Goal: Task Accomplishment & Management: Manage account settings

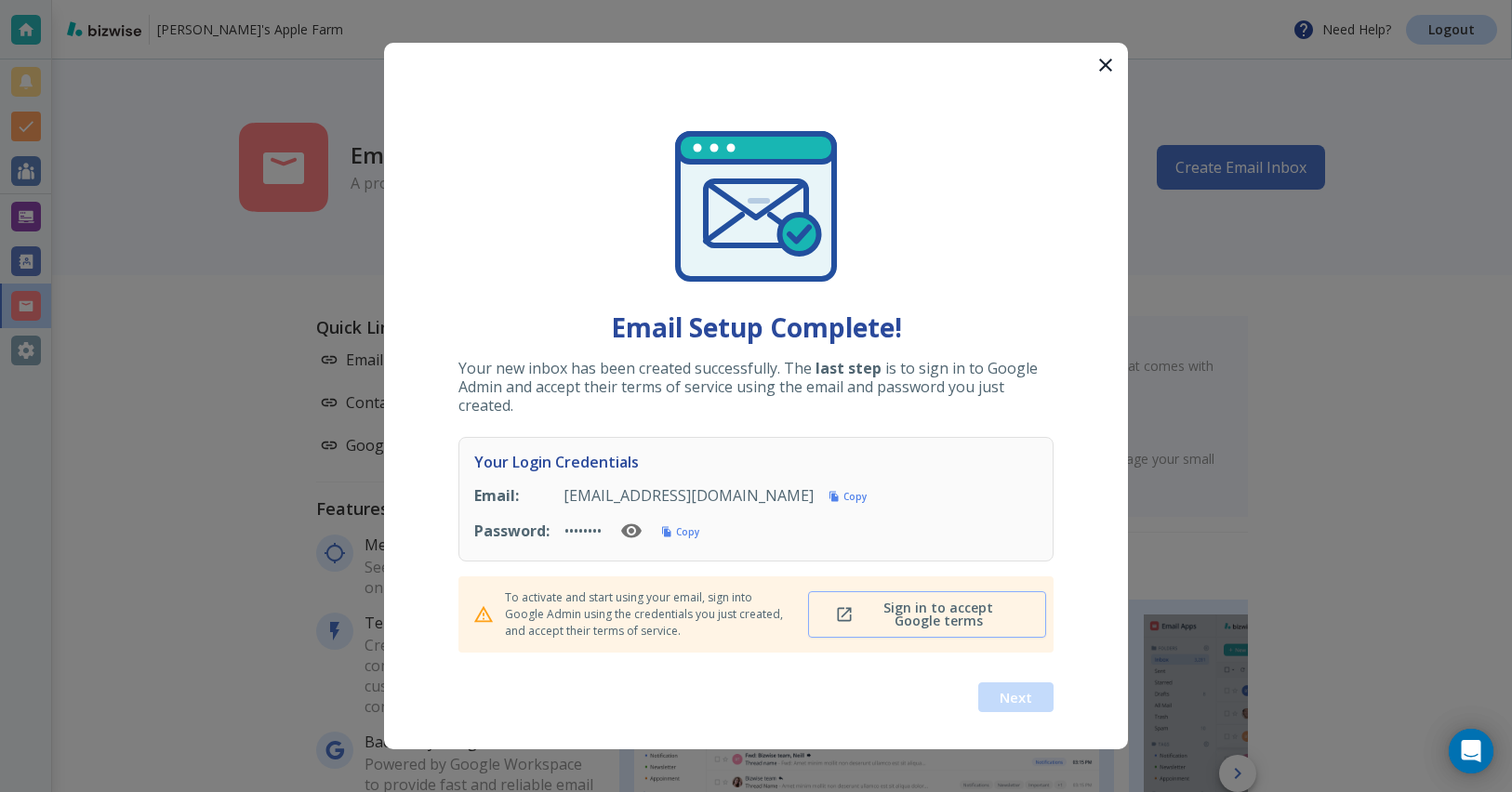
click at [984, 603] on span "Sign in to accept Google terms" at bounding box center [928, 615] width 177 height 26
click at [689, 538] on h6 "Copy" at bounding box center [688, 532] width 24 height 13
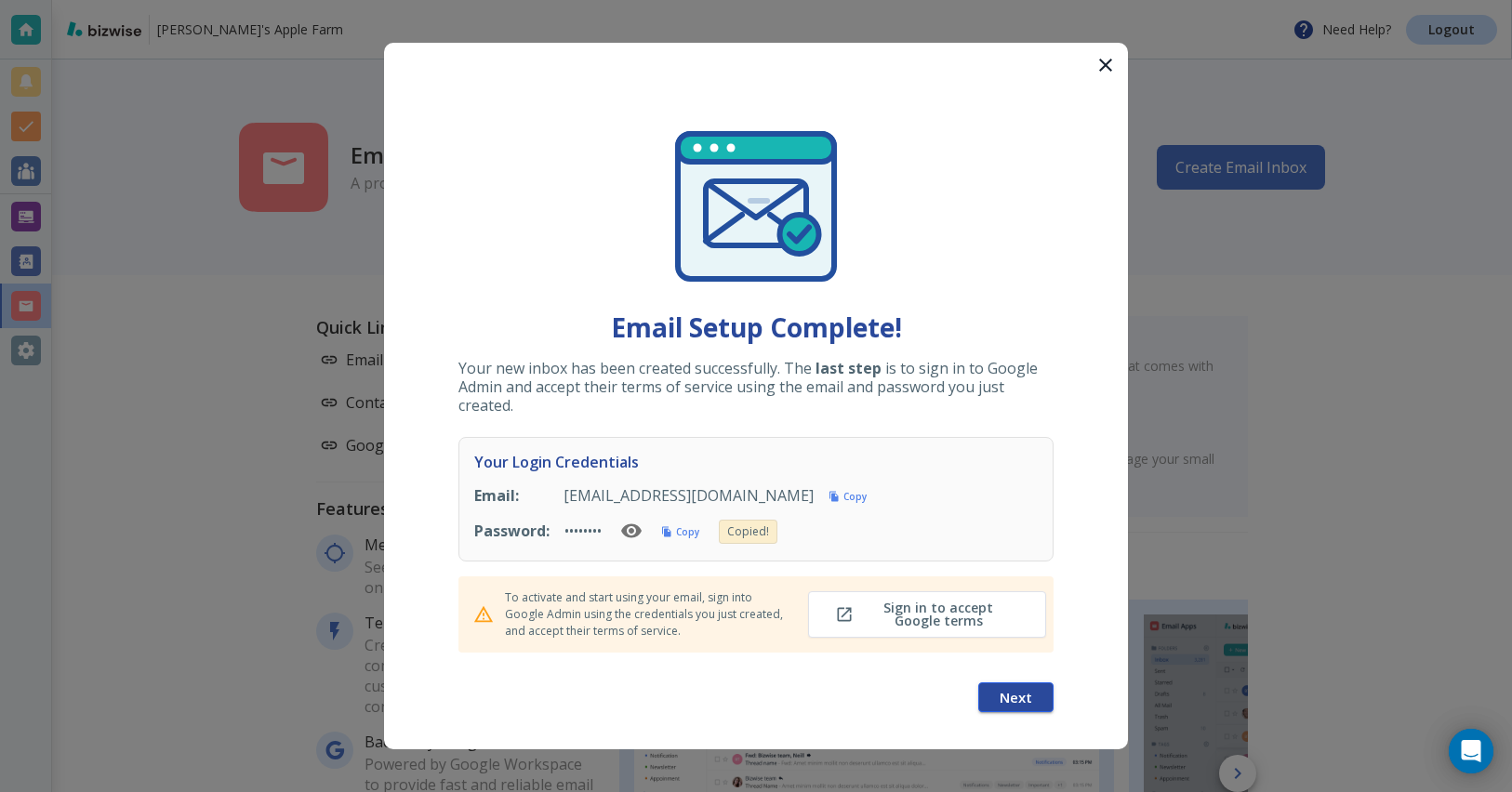
click at [1015, 693] on span "Next" at bounding box center [1016, 698] width 33 height 13
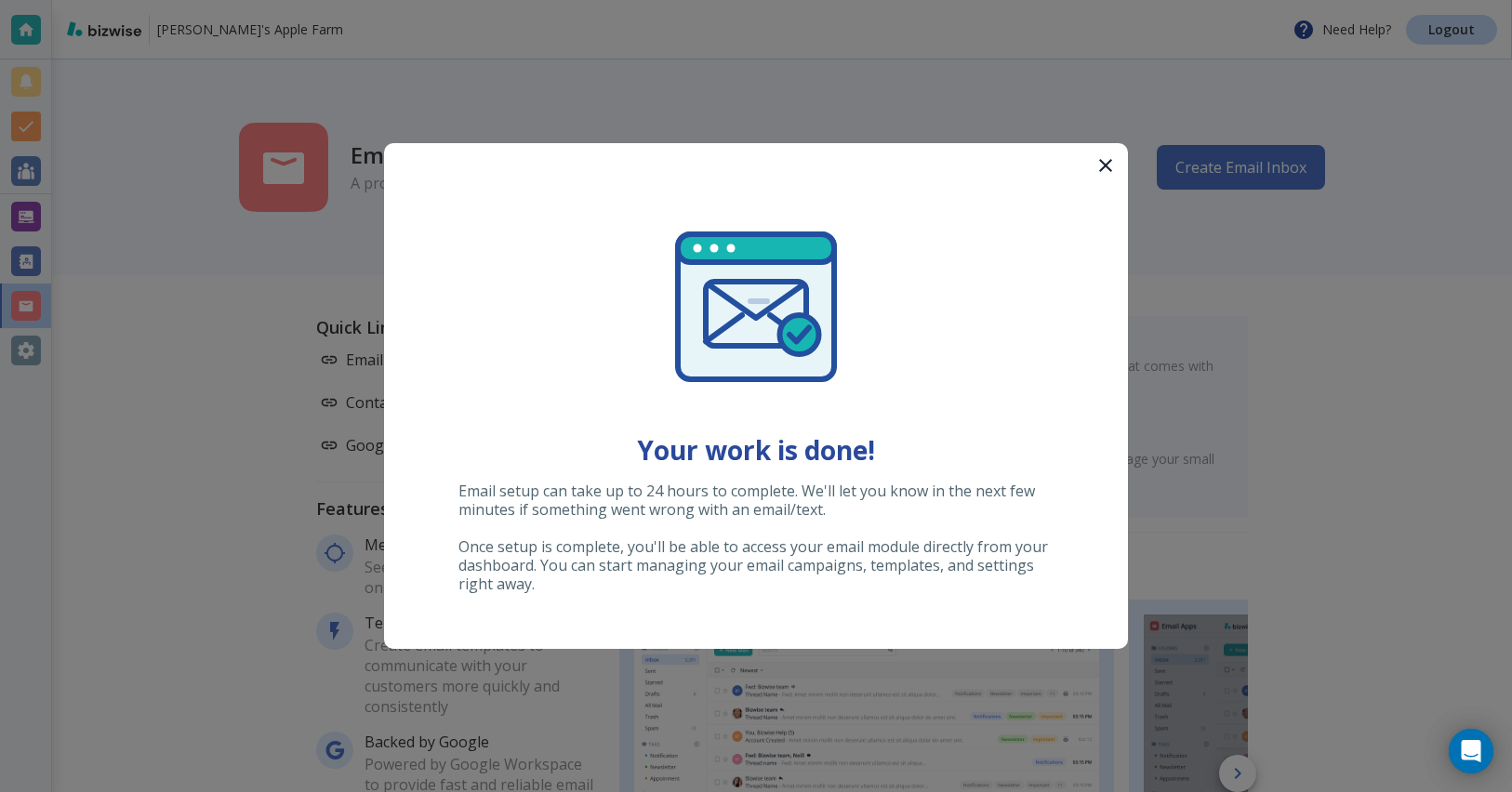
click at [1223, 498] on div at bounding box center [756, 396] width 1512 height 792
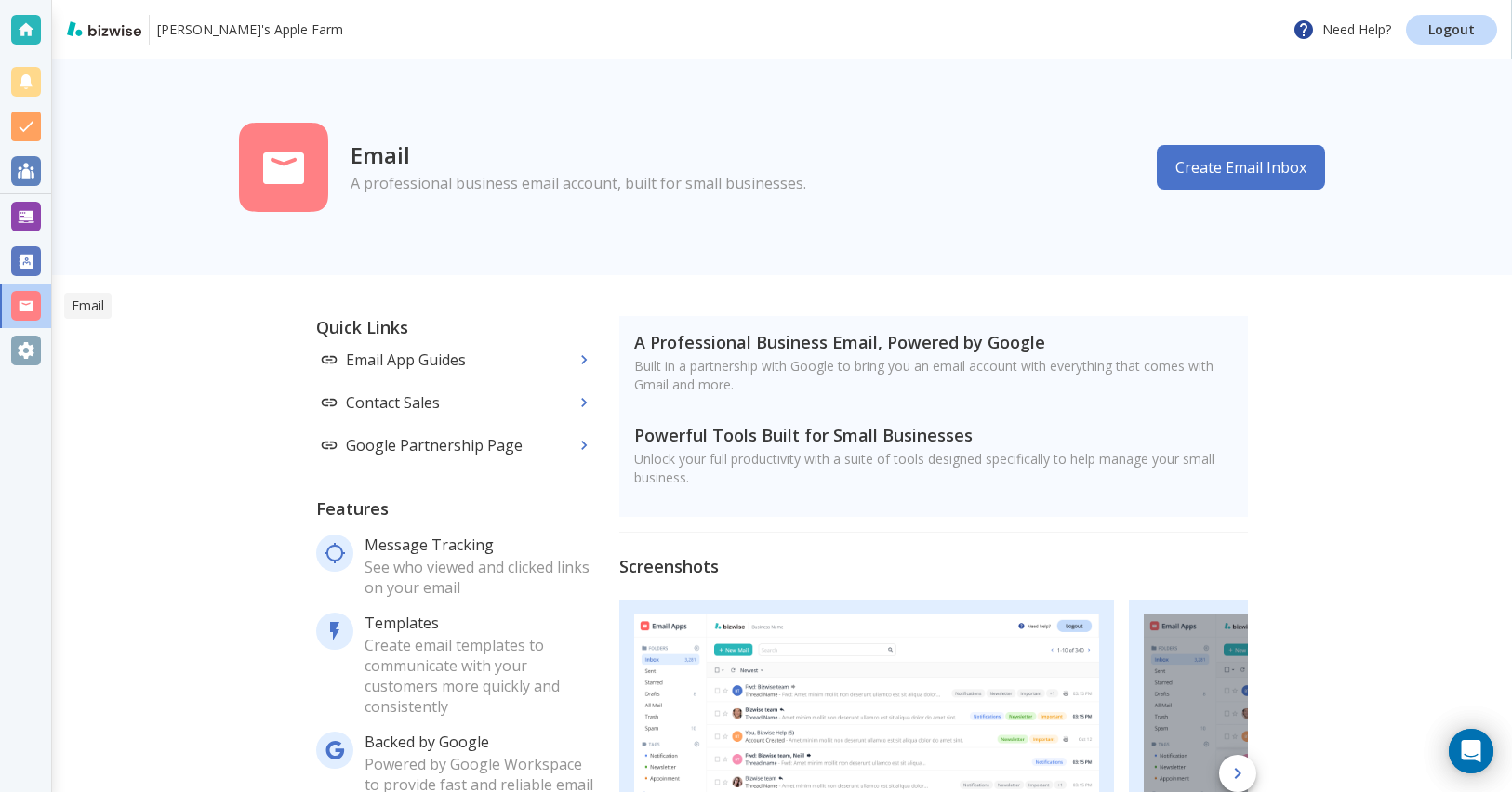
click at [41, 313] on div at bounding box center [25, 305] width 51 height 44
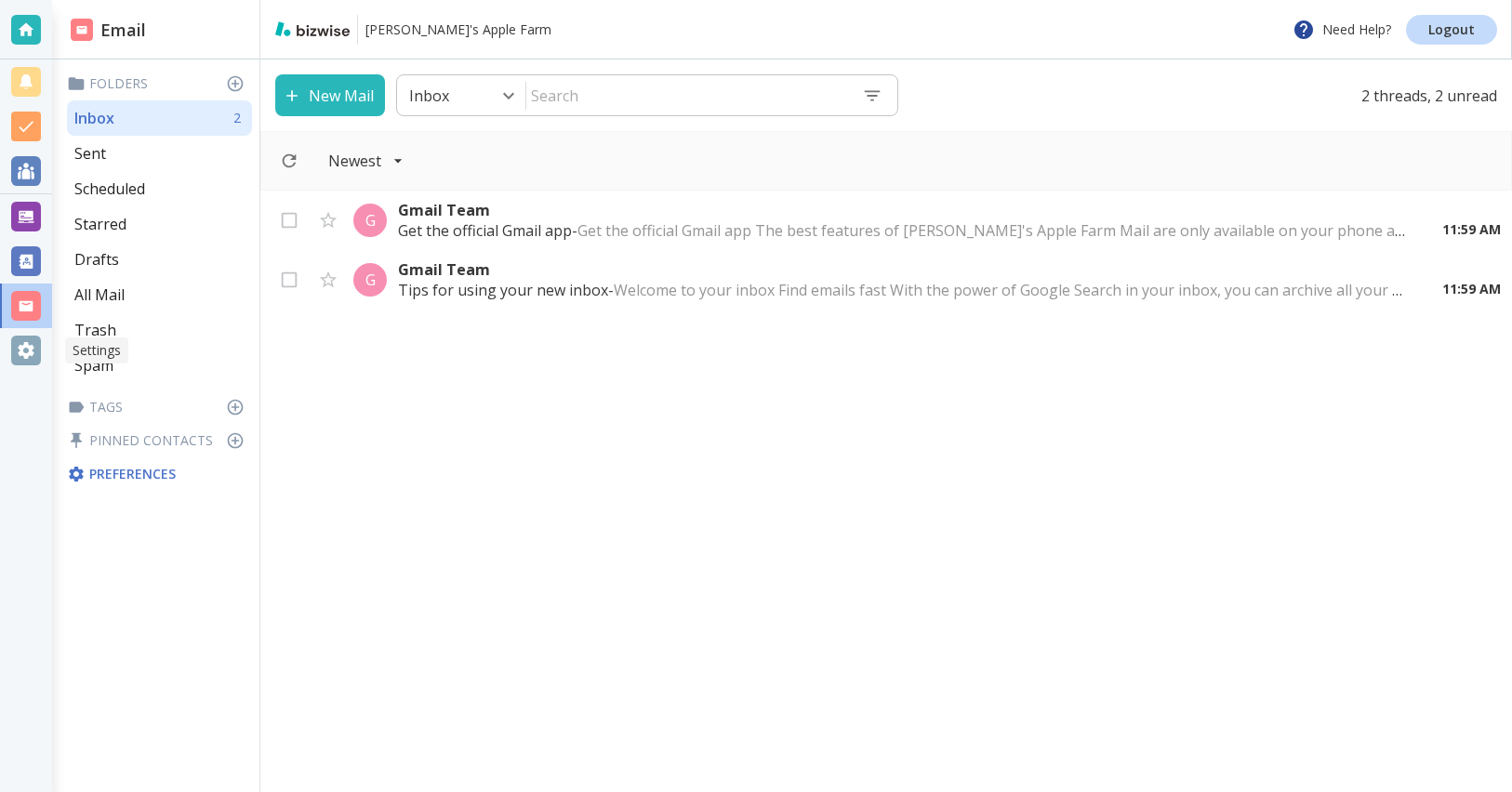
click at [41, 352] on div at bounding box center [25, 350] width 52 height 44
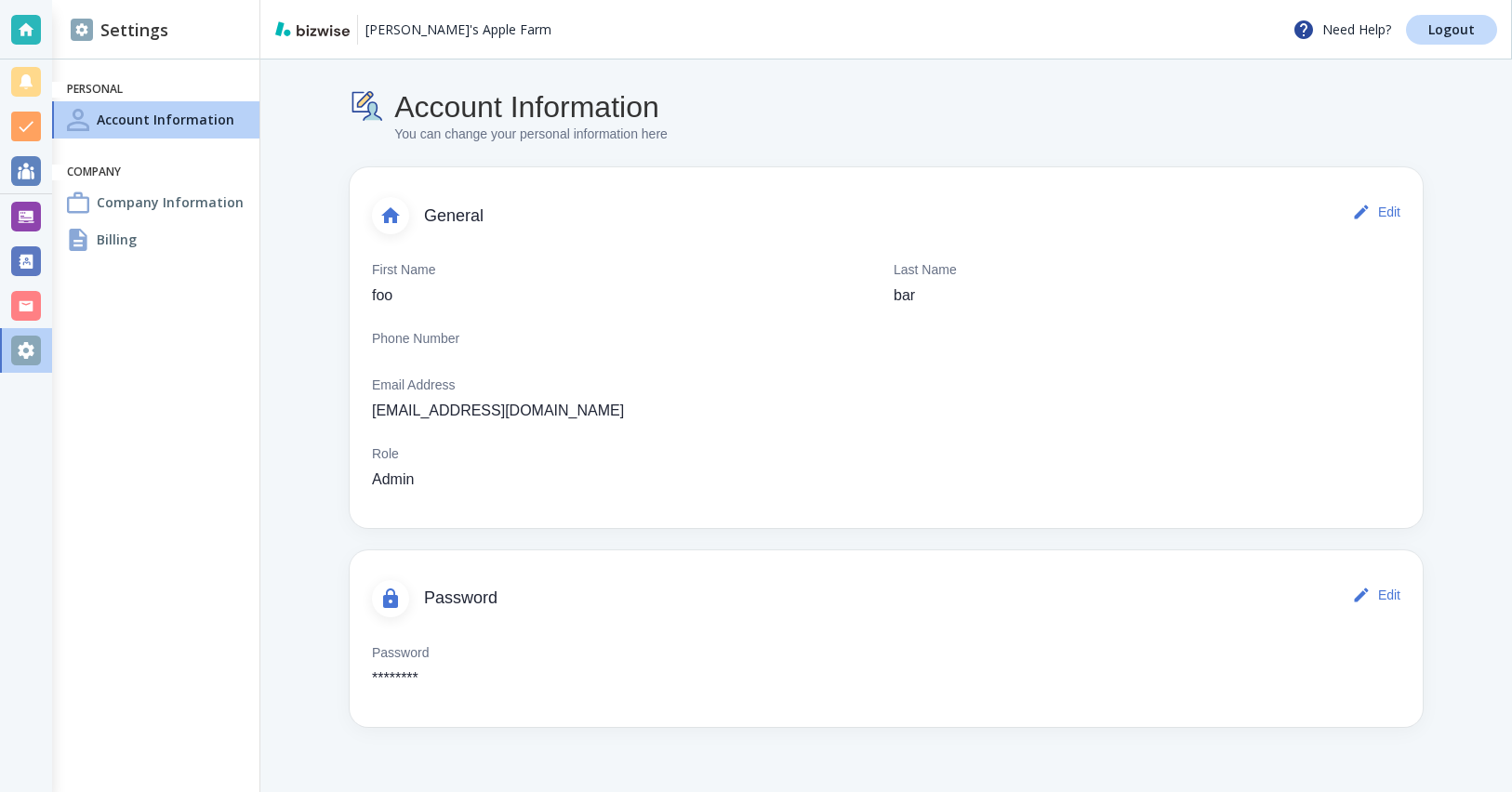
click at [142, 212] on div "Company Information" at bounding box center [155, 202] width 207 height 37
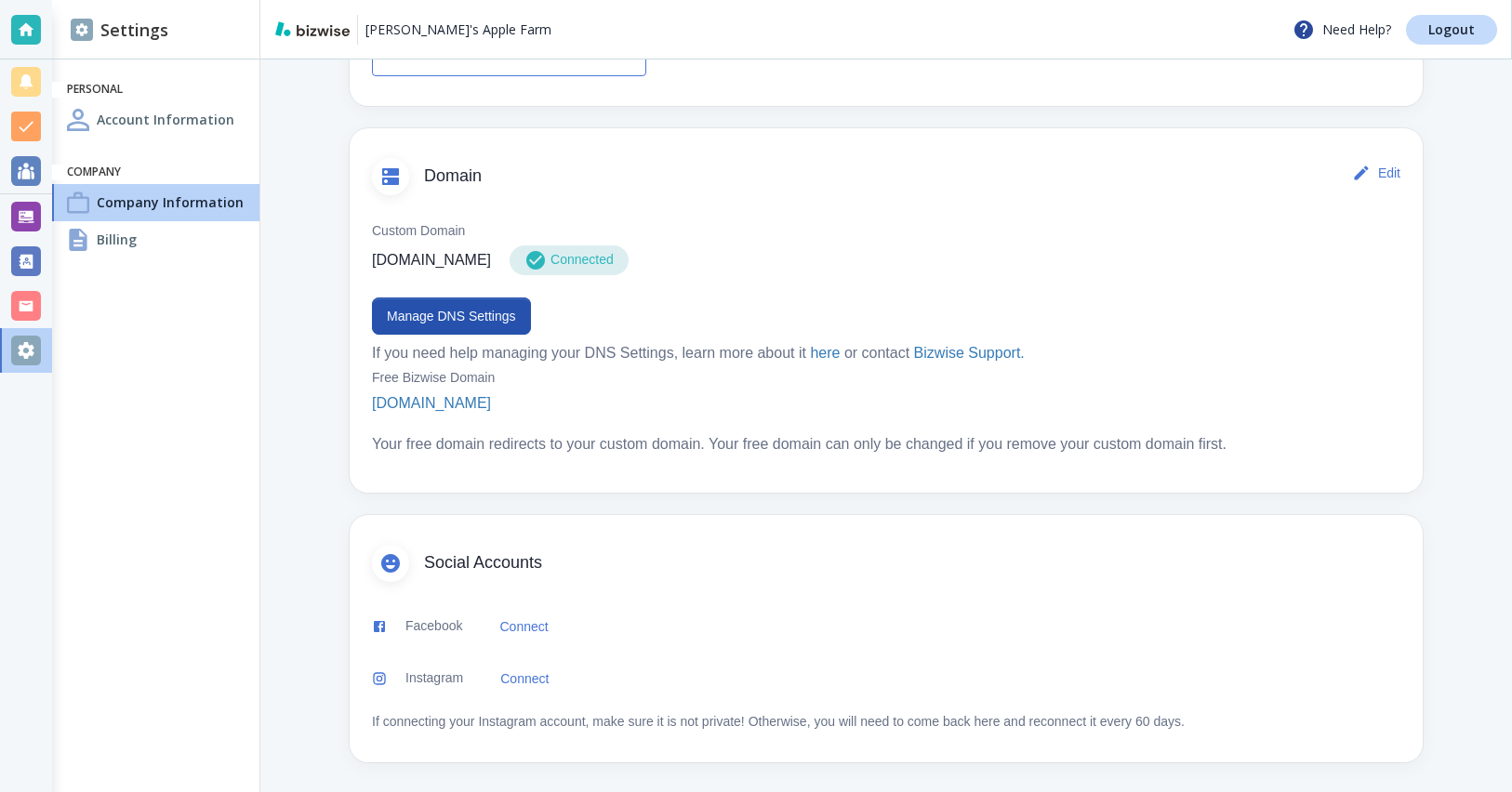
scroll to position [607, 0]
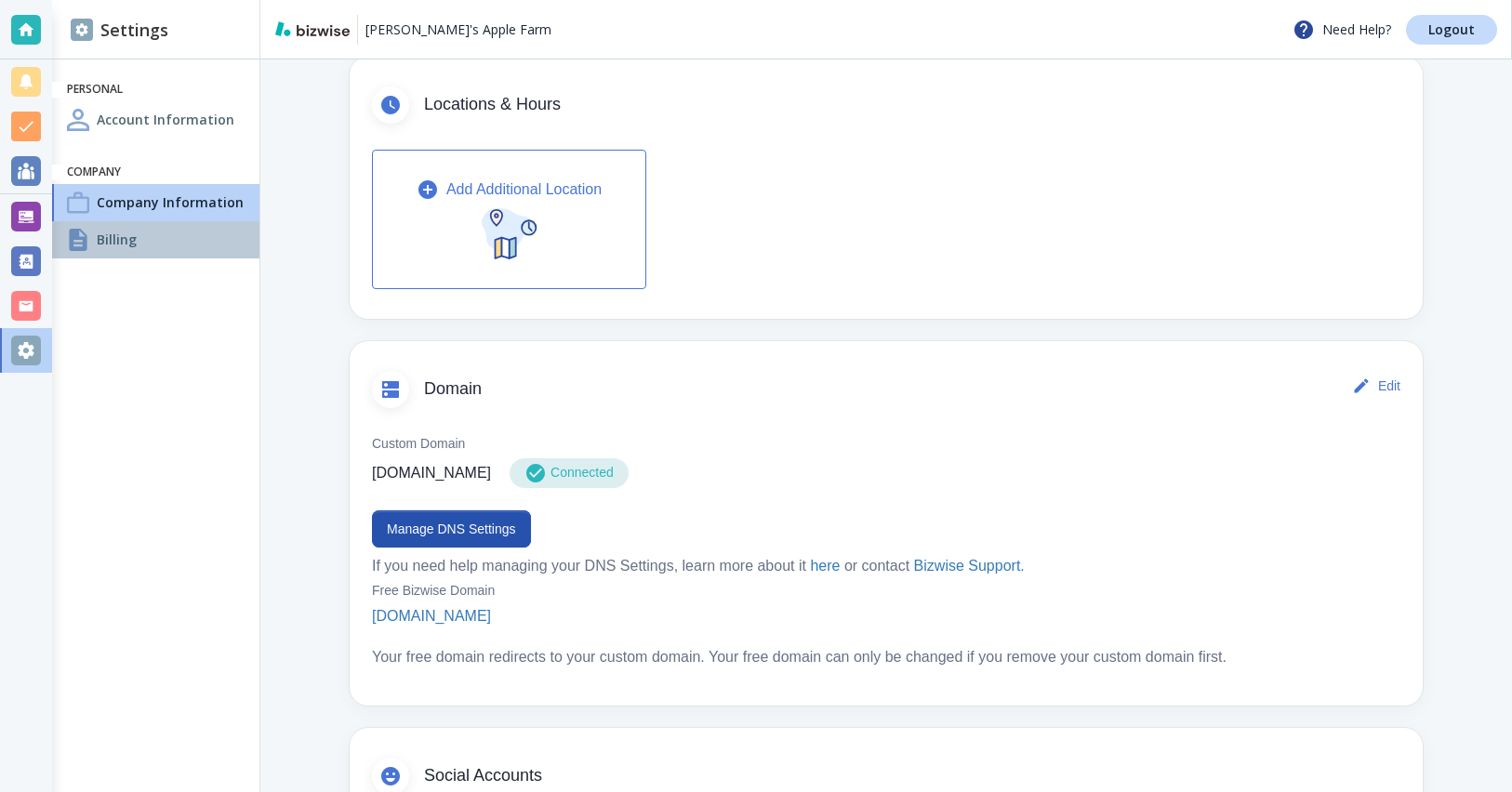
click at [189, 249] on div "Billing" at bounding box center [155, 239] width 207 height 37
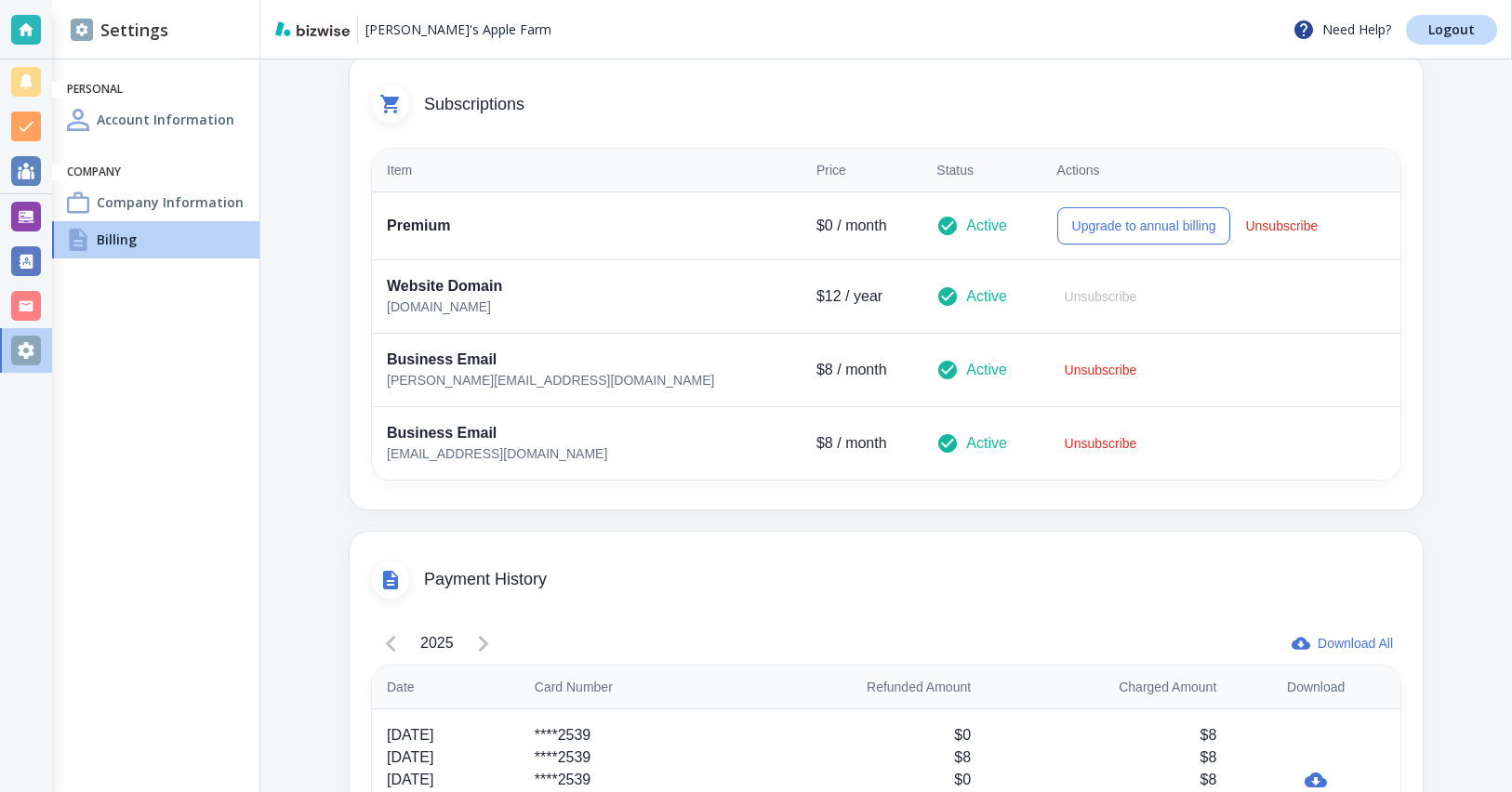
scroll to position [362, 0]
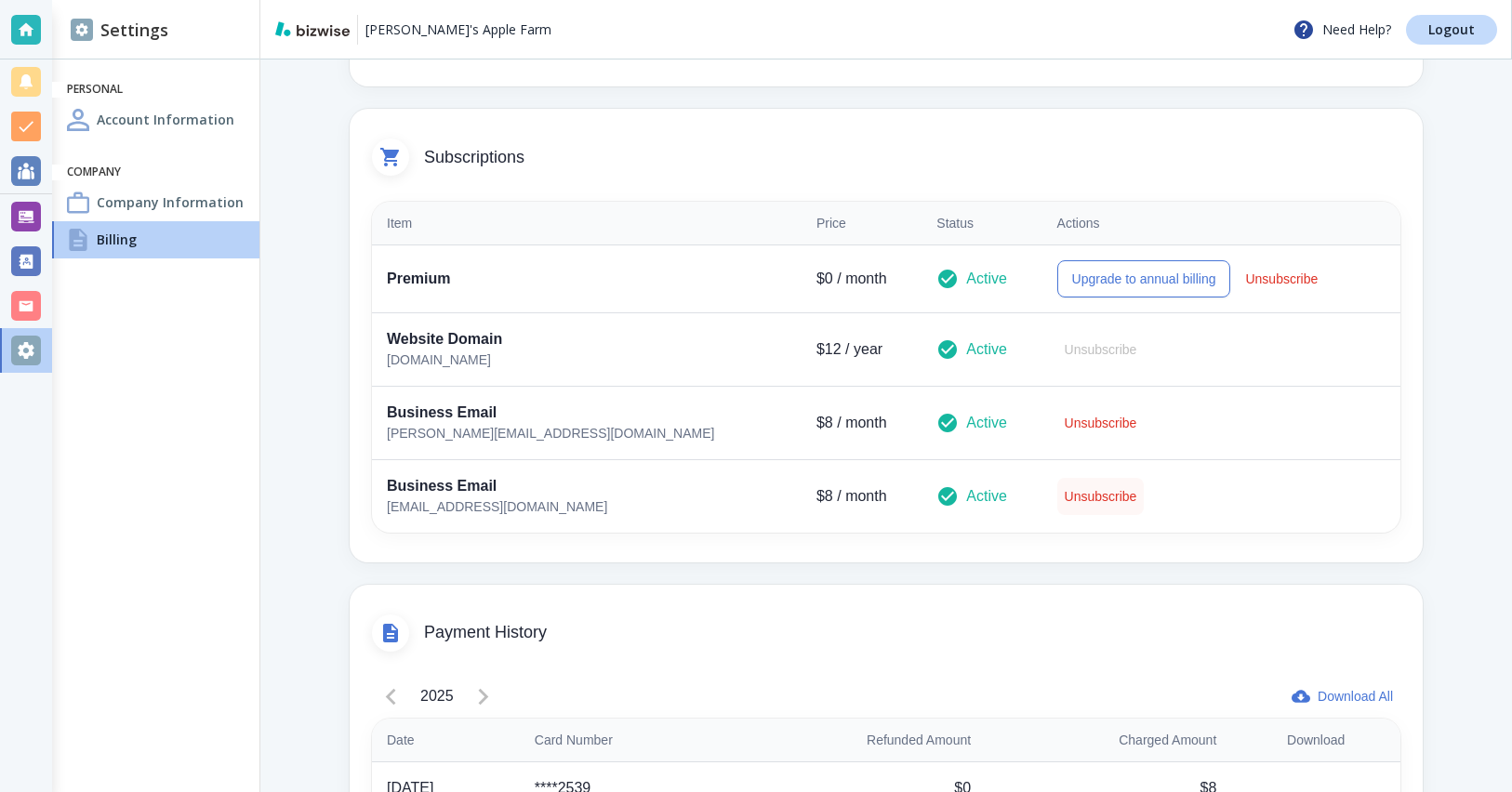
click at [1058, 507] on button "Unsubscribe" at bounding box center [1101, 495] width 88 height 37
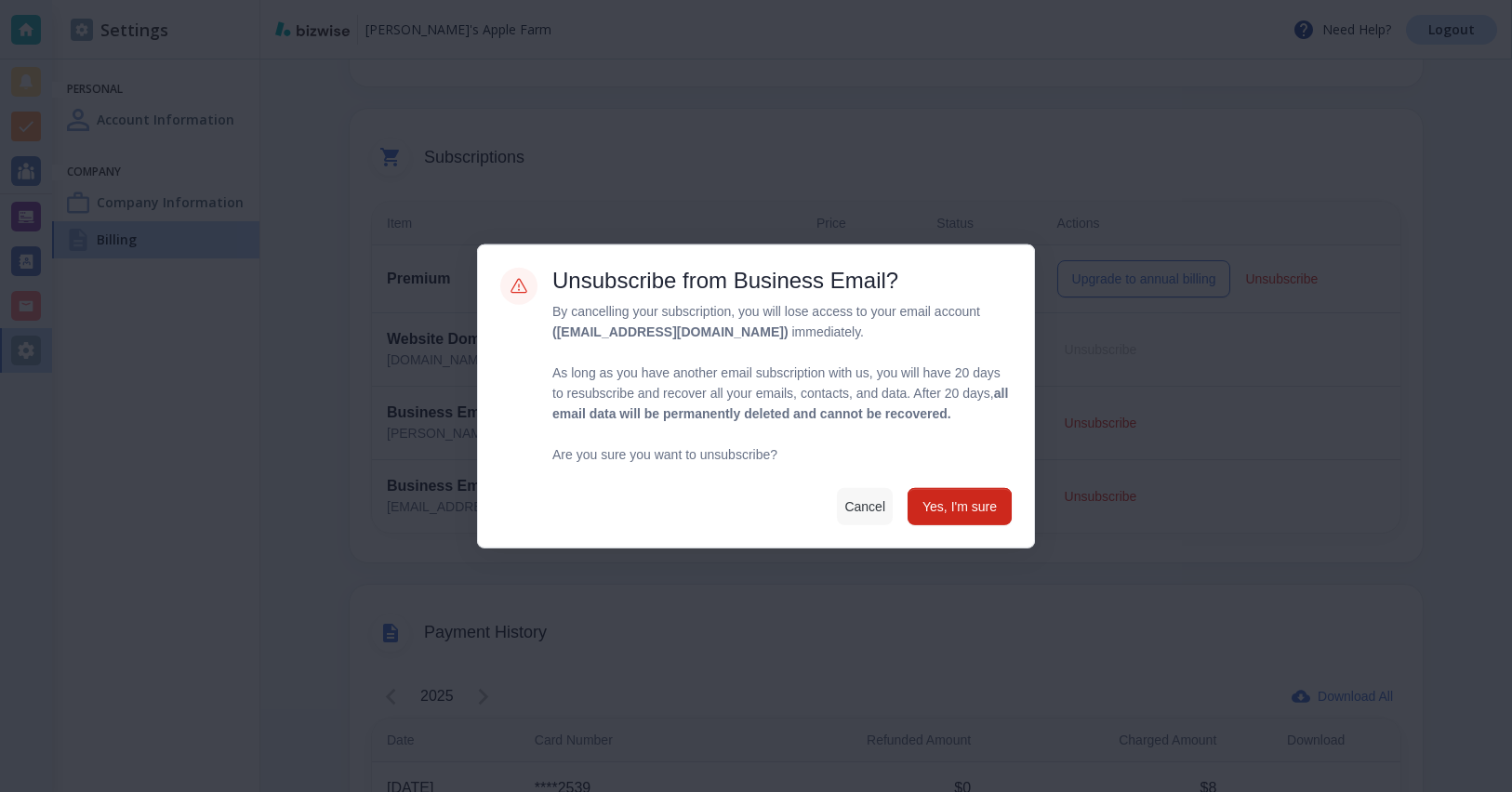
click at [842, 524] on button "Cancel" at bounding box center [865, 505] width 56 height 37
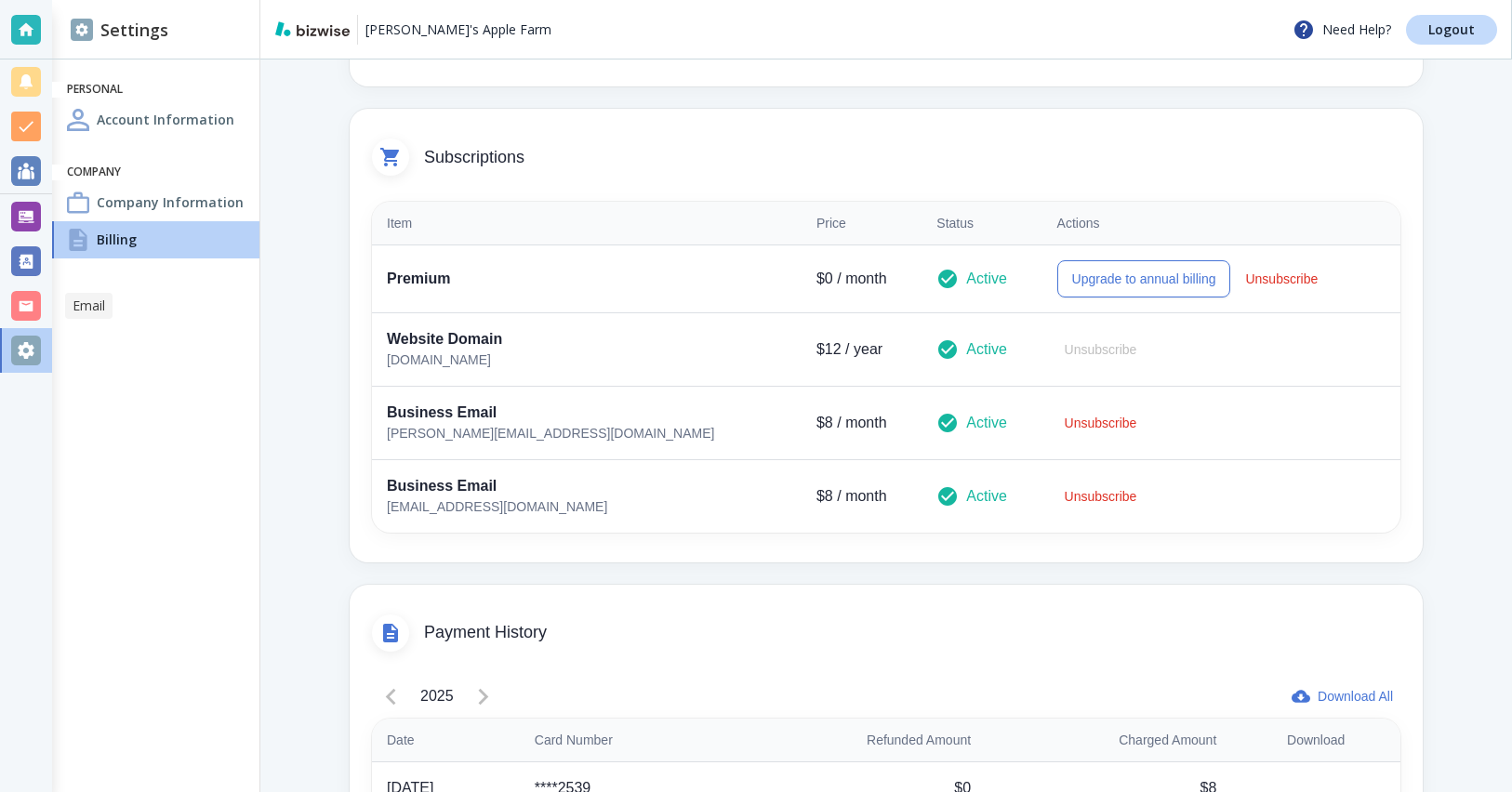
click at [32, 316] on div at bounding box center [26, 306] width 30 height 30
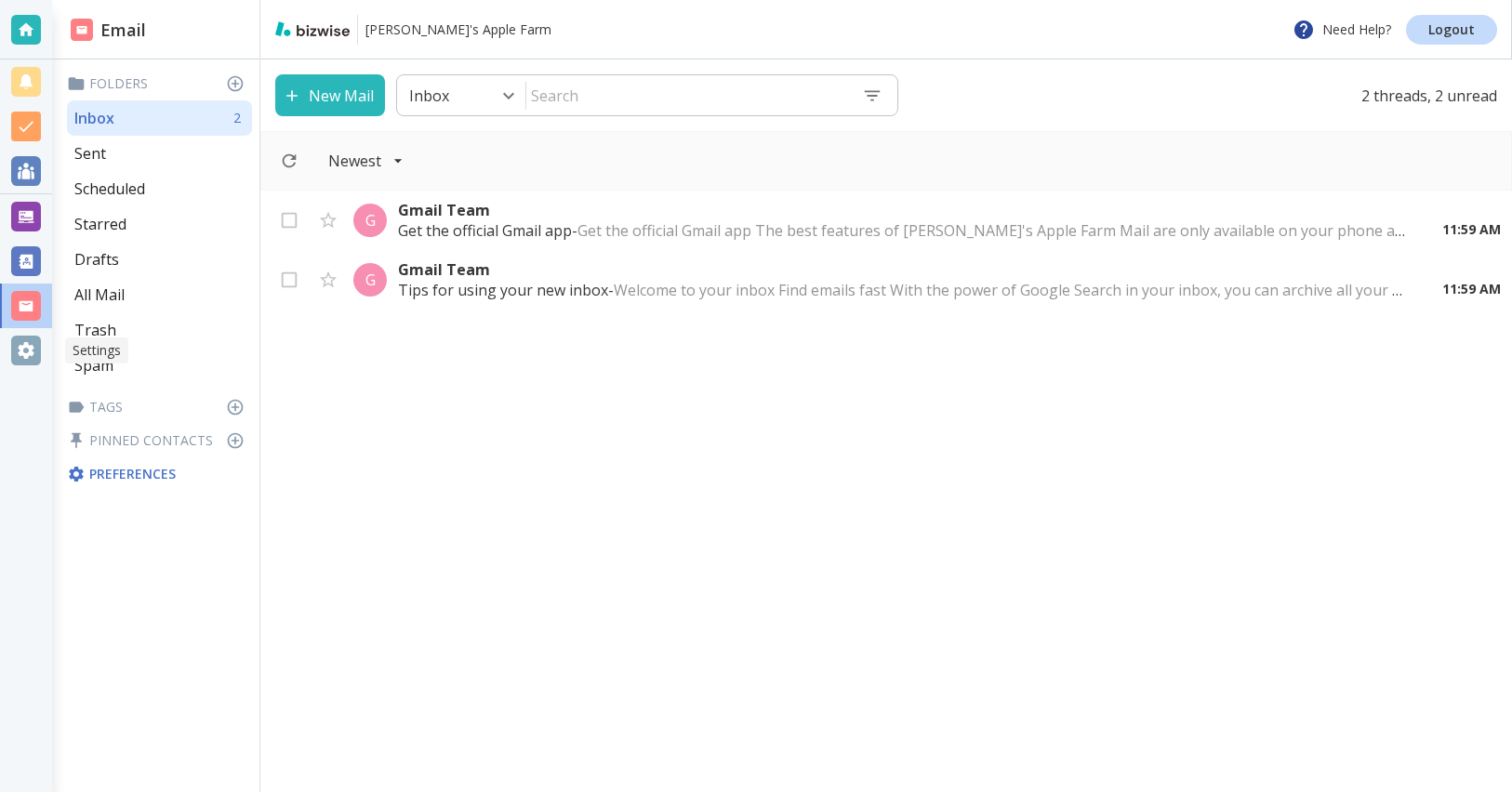
click at [20, 345] on div at bounding box center [26, 350] width 30 height 30
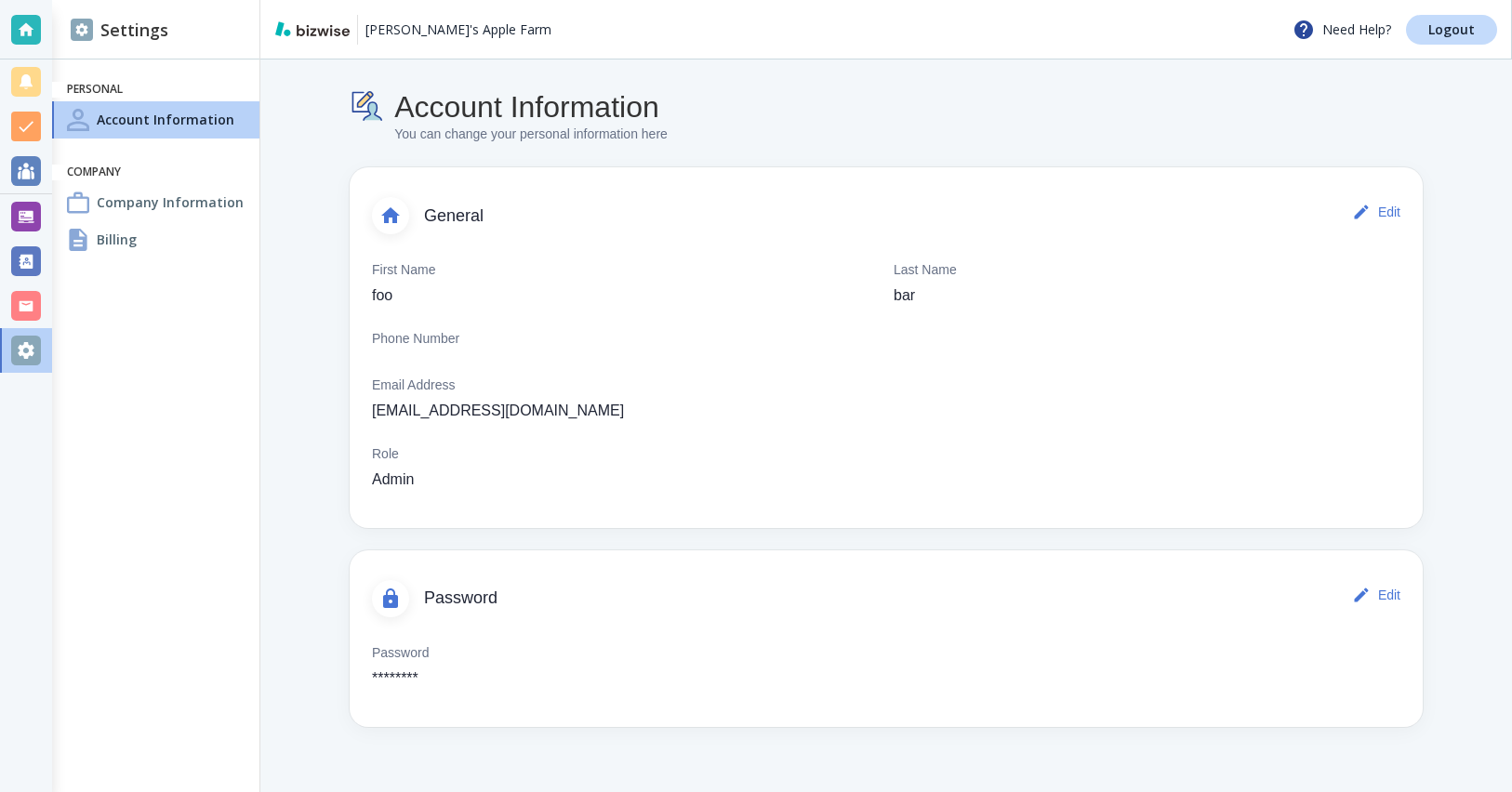
click at [171, 246] on div "Billing" at bounding box center [155, 239] width 207 height 37
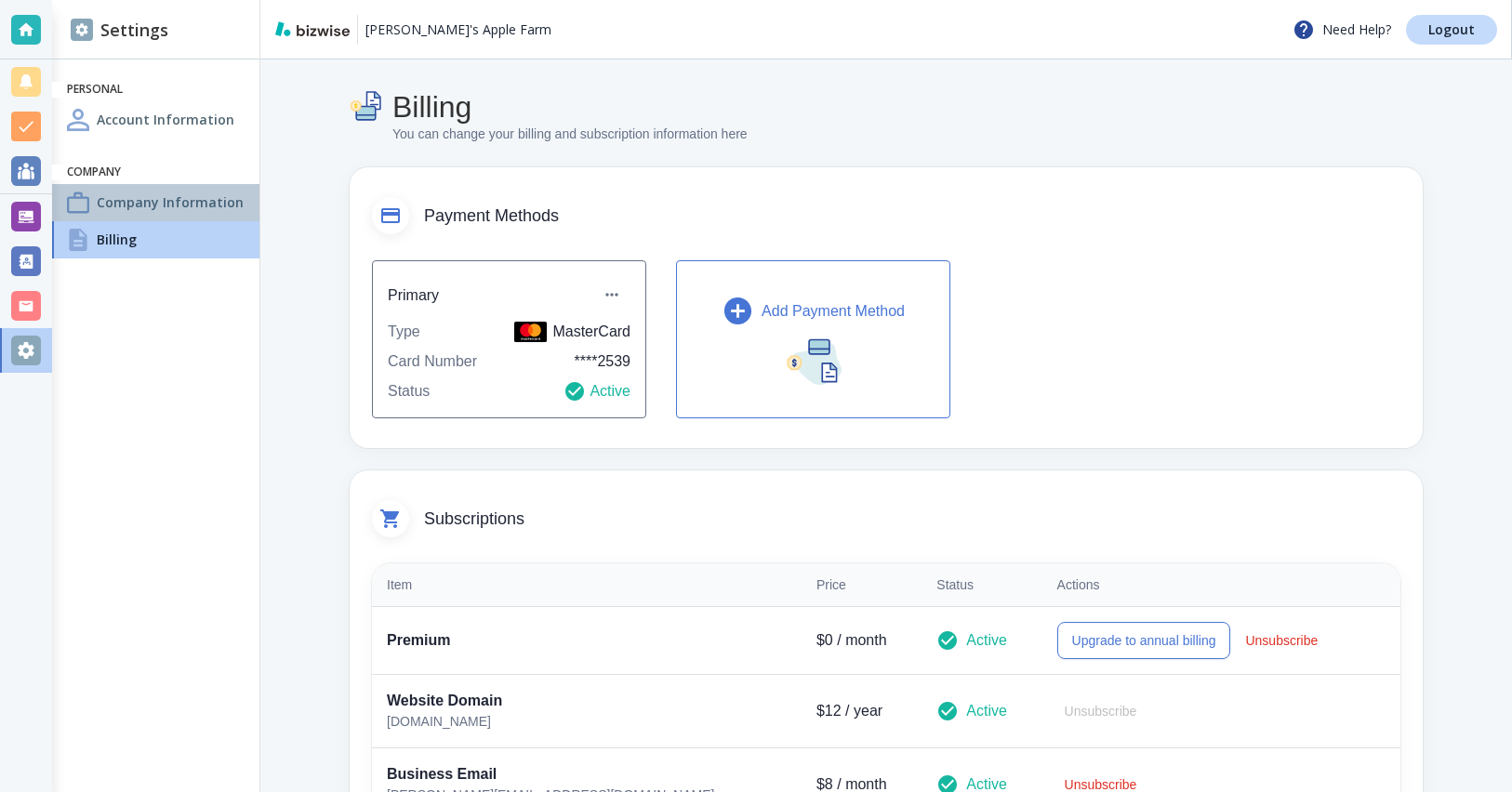
click at [196, 202] on h4 "Company Information" at bounding box center [171, 202] width 147 height 20
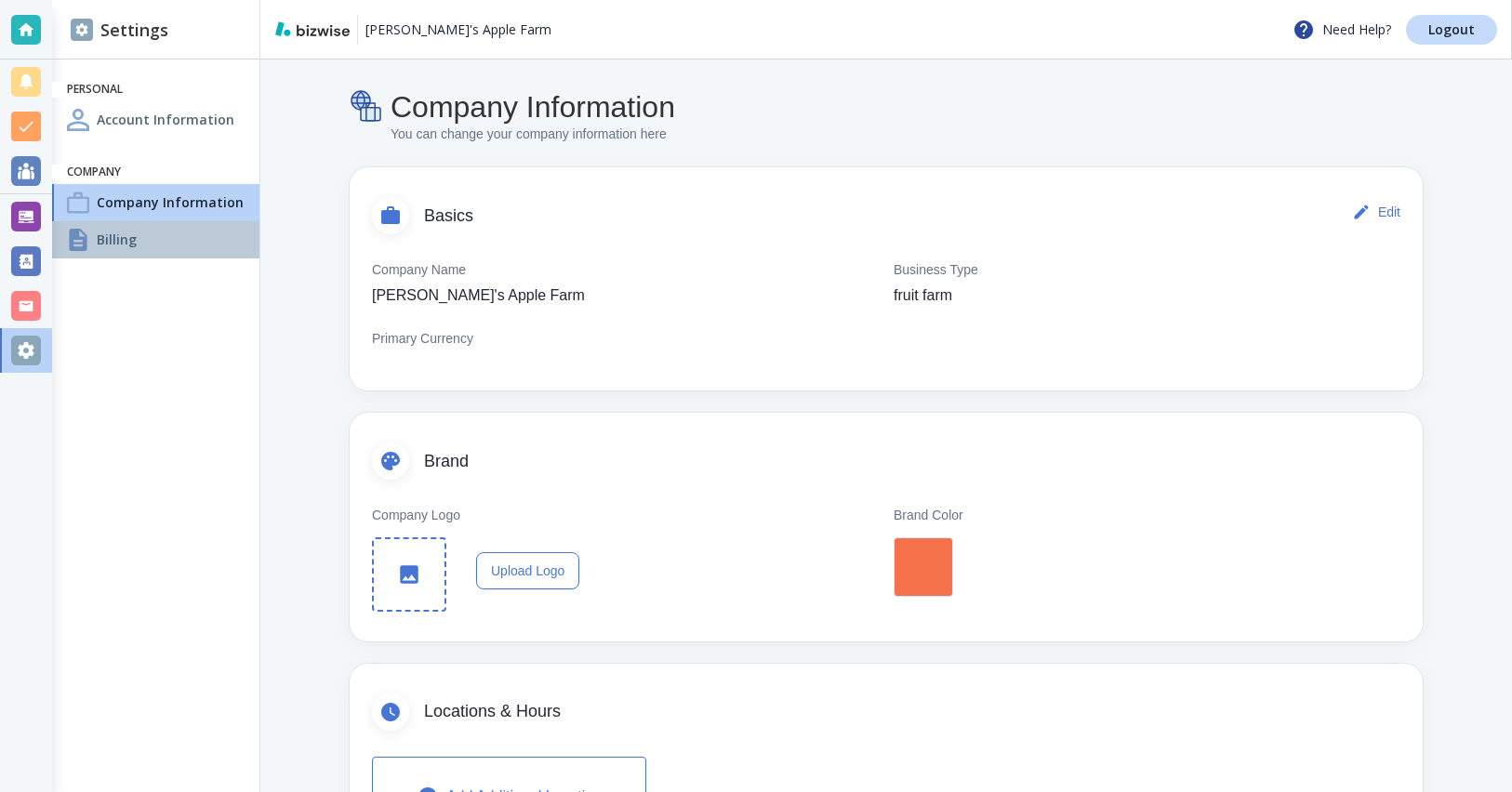
click at [214, 253] on div "Billing" at bounding box center [155, 239] width 207 height 37
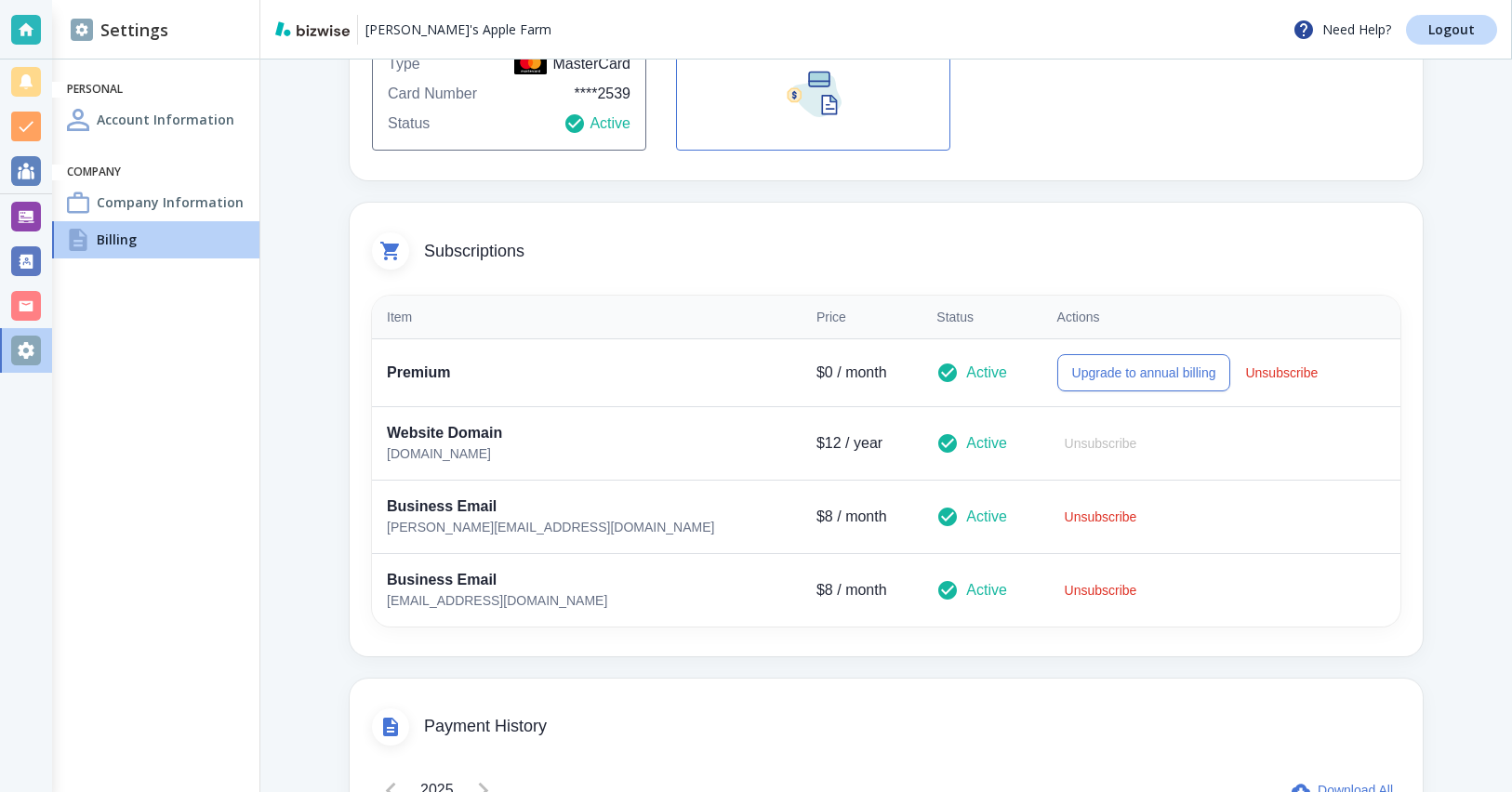
scroll to position [335, 0]
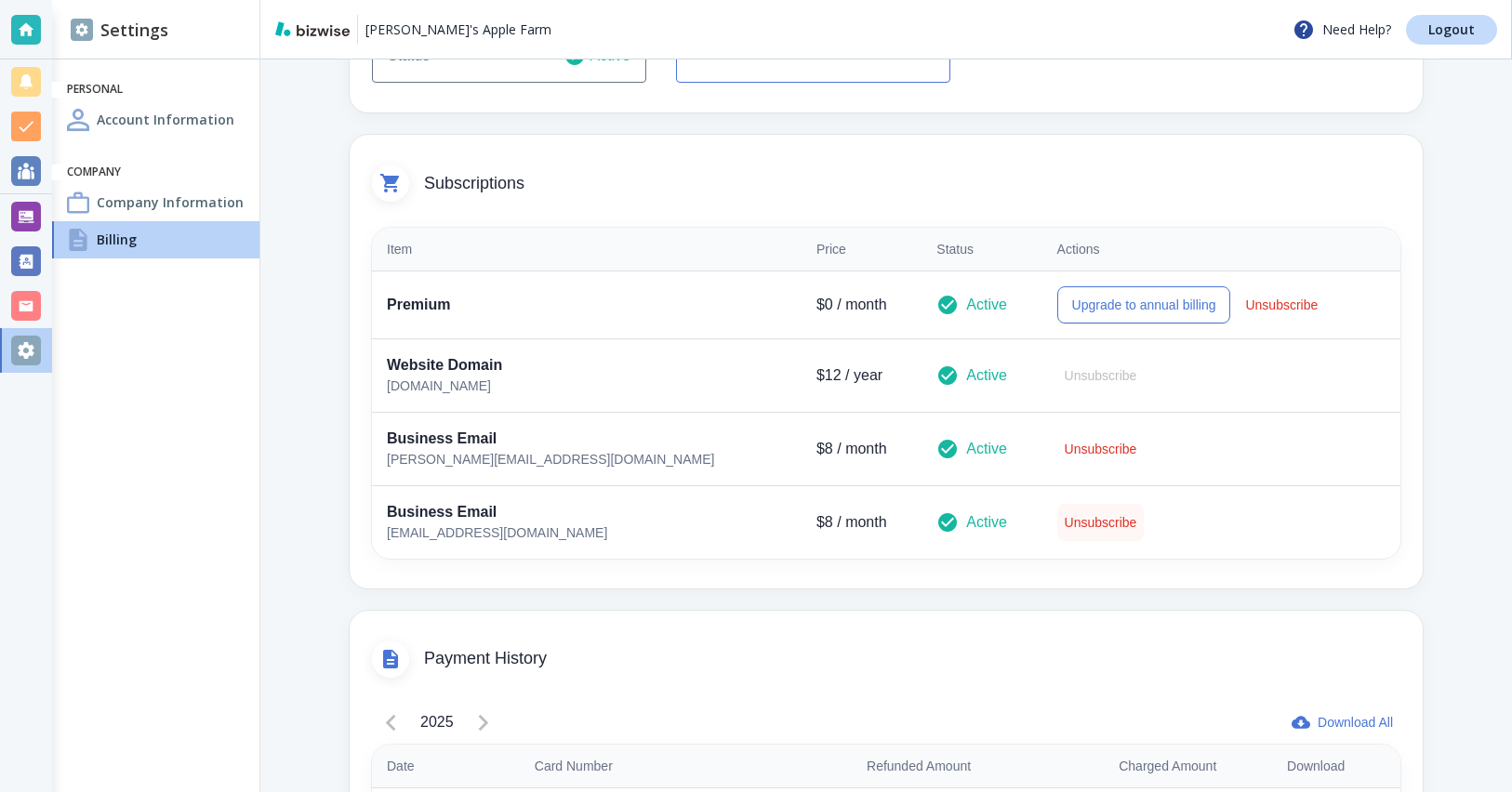
click at [1058, 511] on button "Unsubscribe" at bounding box center [1101, 522] width 88 height 37
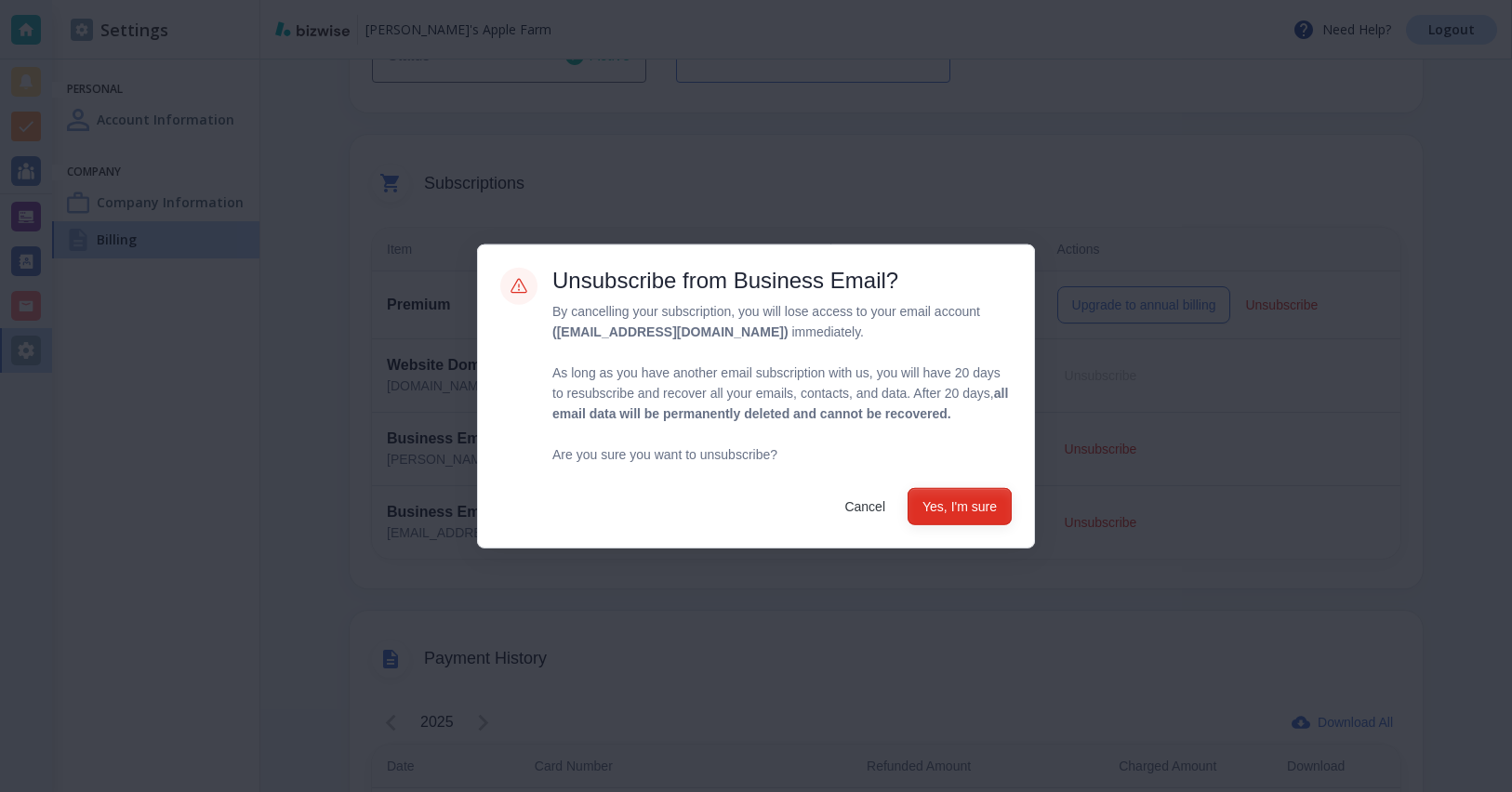
click at [978, 509] on button "Yes, I'm sure" at bounding box center [960, 505] width 105 height 37
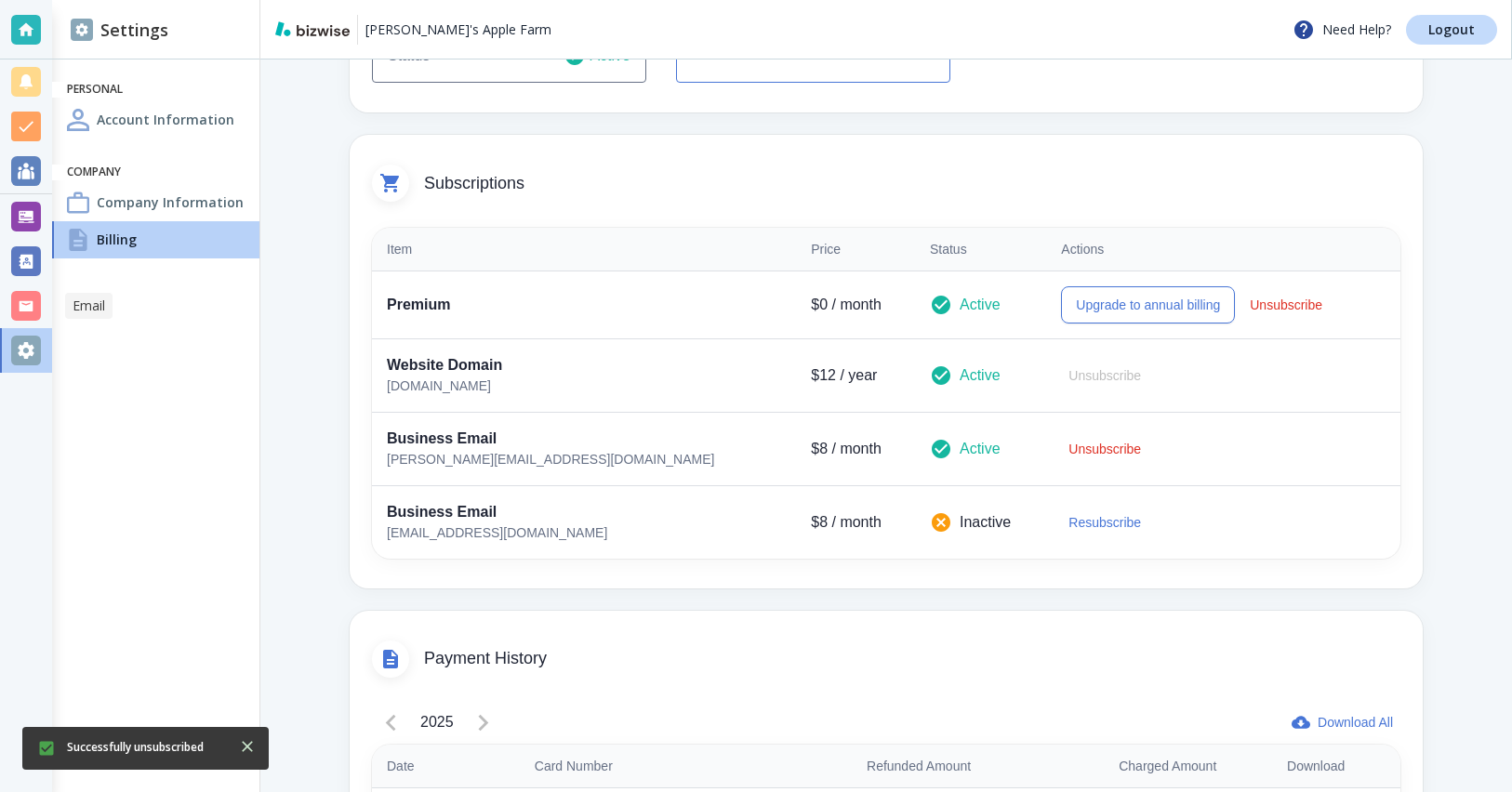
click at [22, 307] on div at bounding box center [26, 306] width 30 height 30
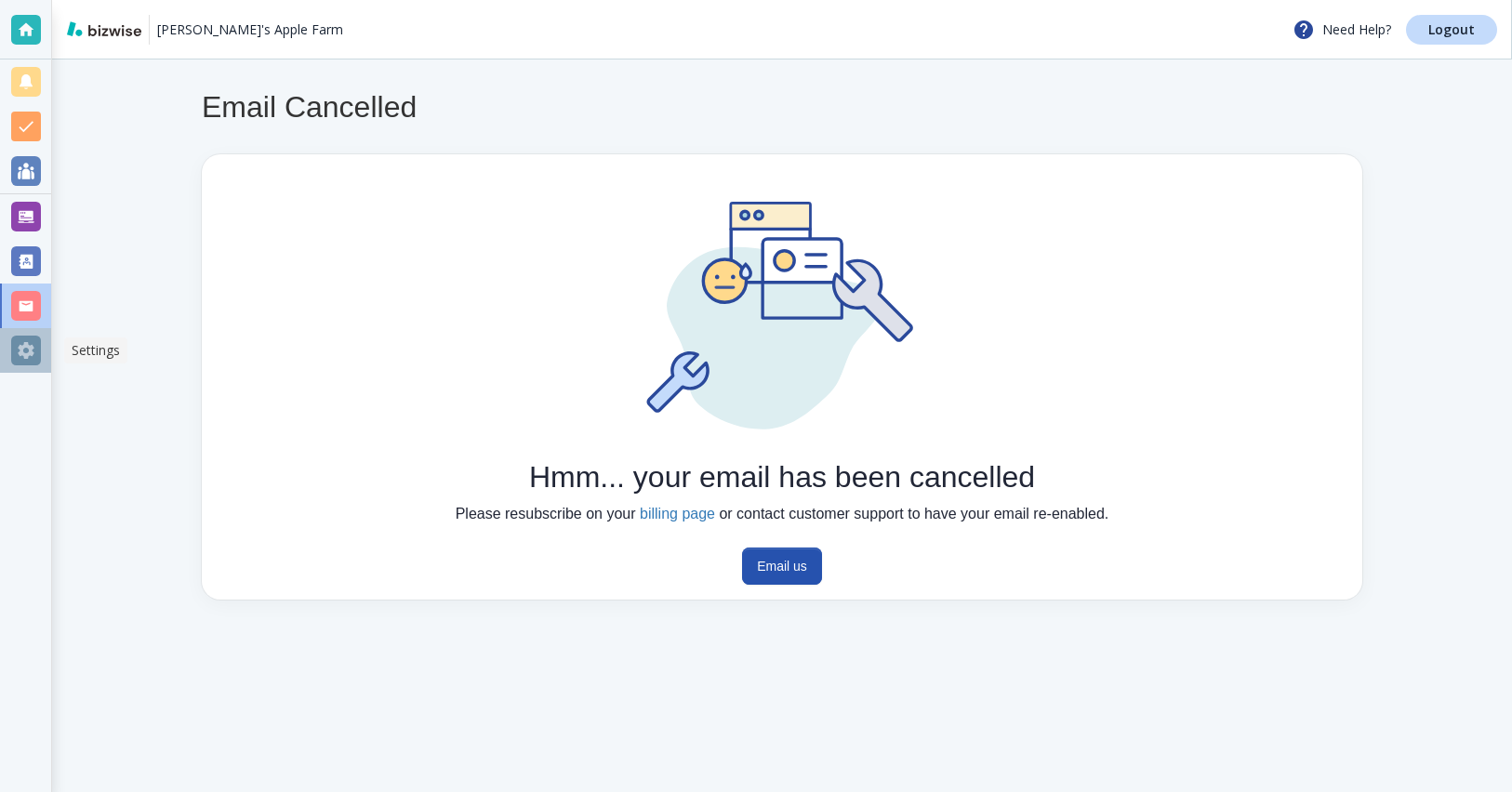
click at [29, 354] on div at bounding box center [26, 350] width 30 height 30
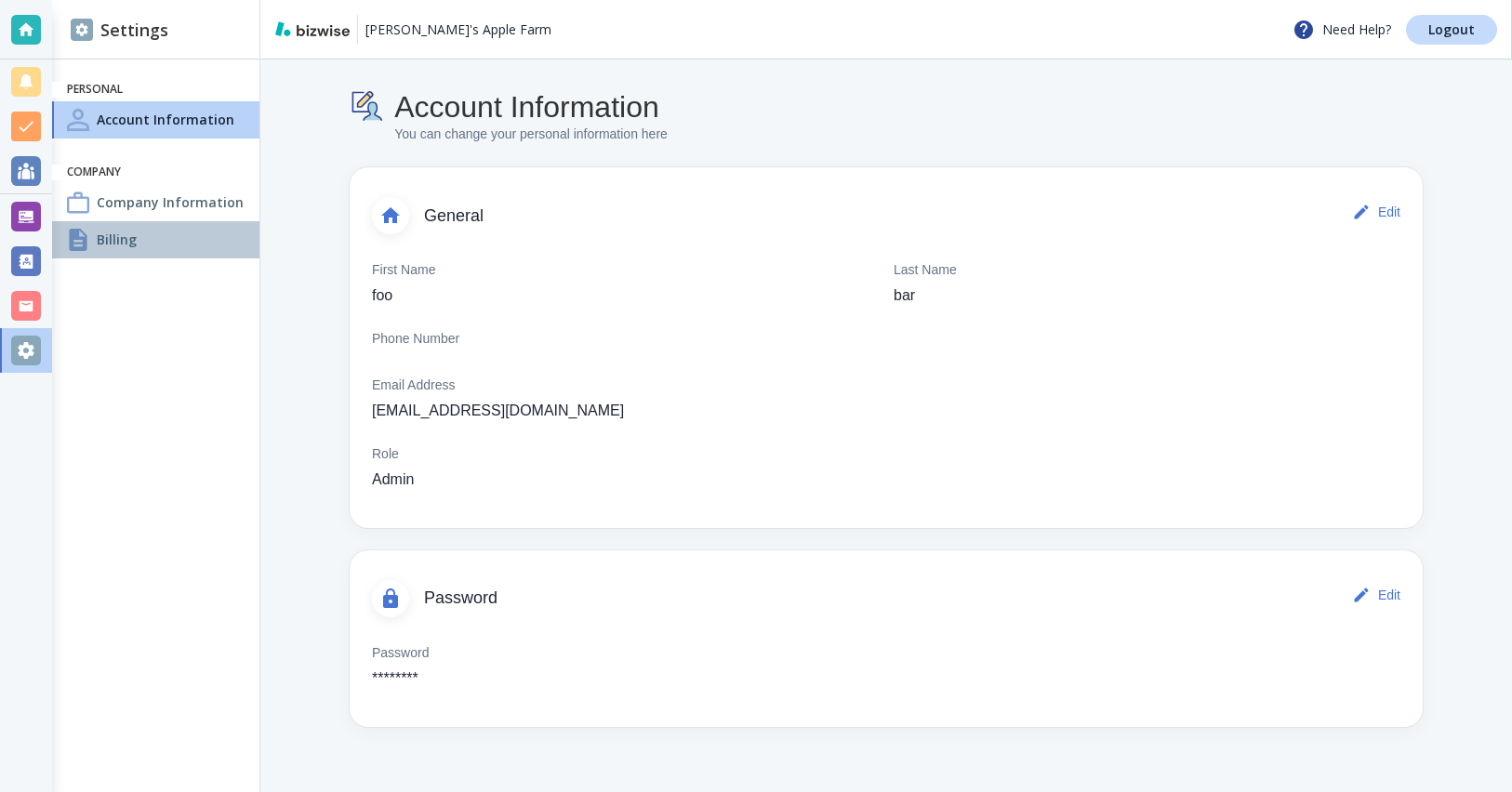
click at [172, 241] on div "Billing" at bounding box center [155, 239] width 207 height 37
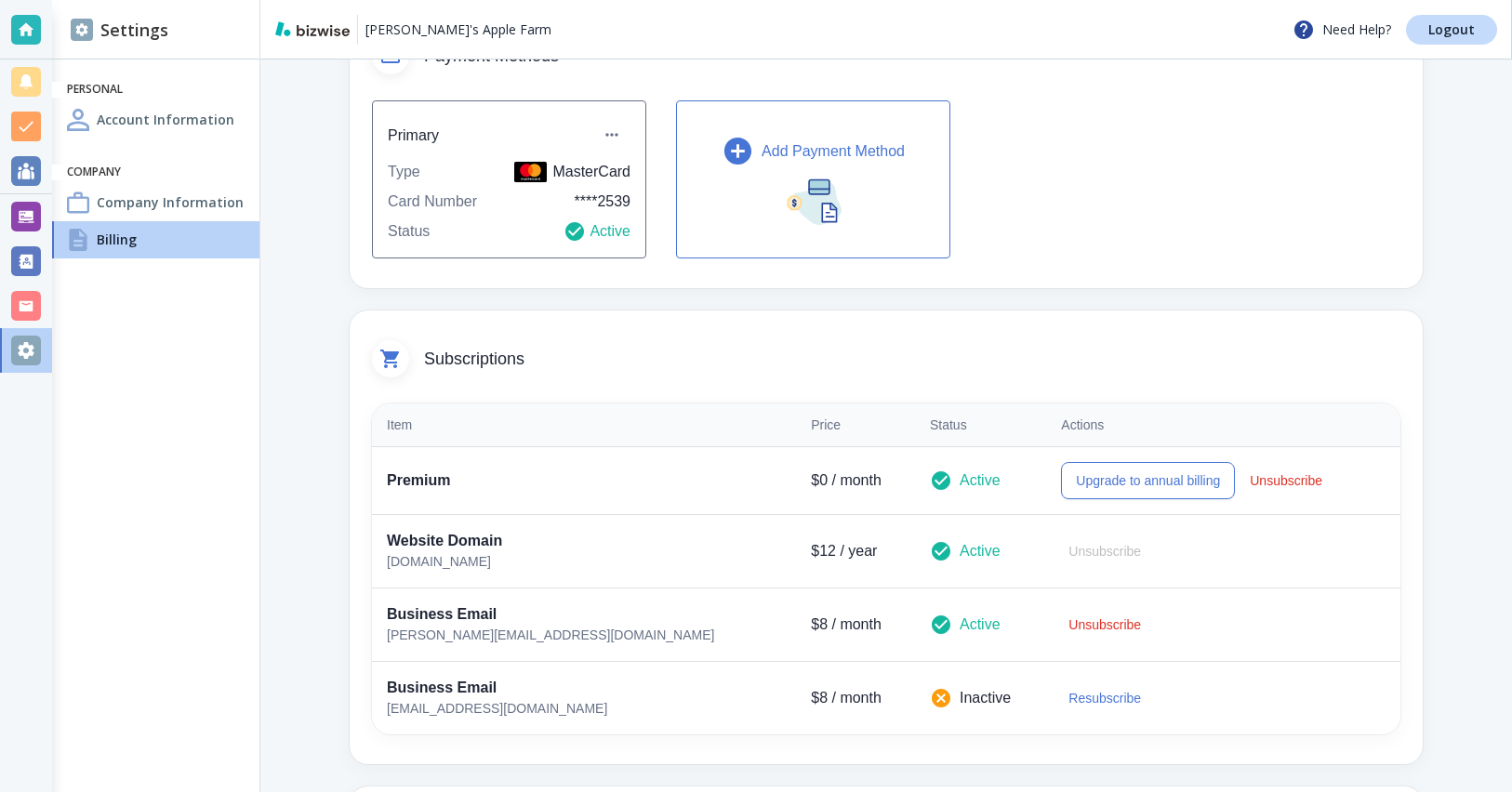
scroll to position [224, 0]
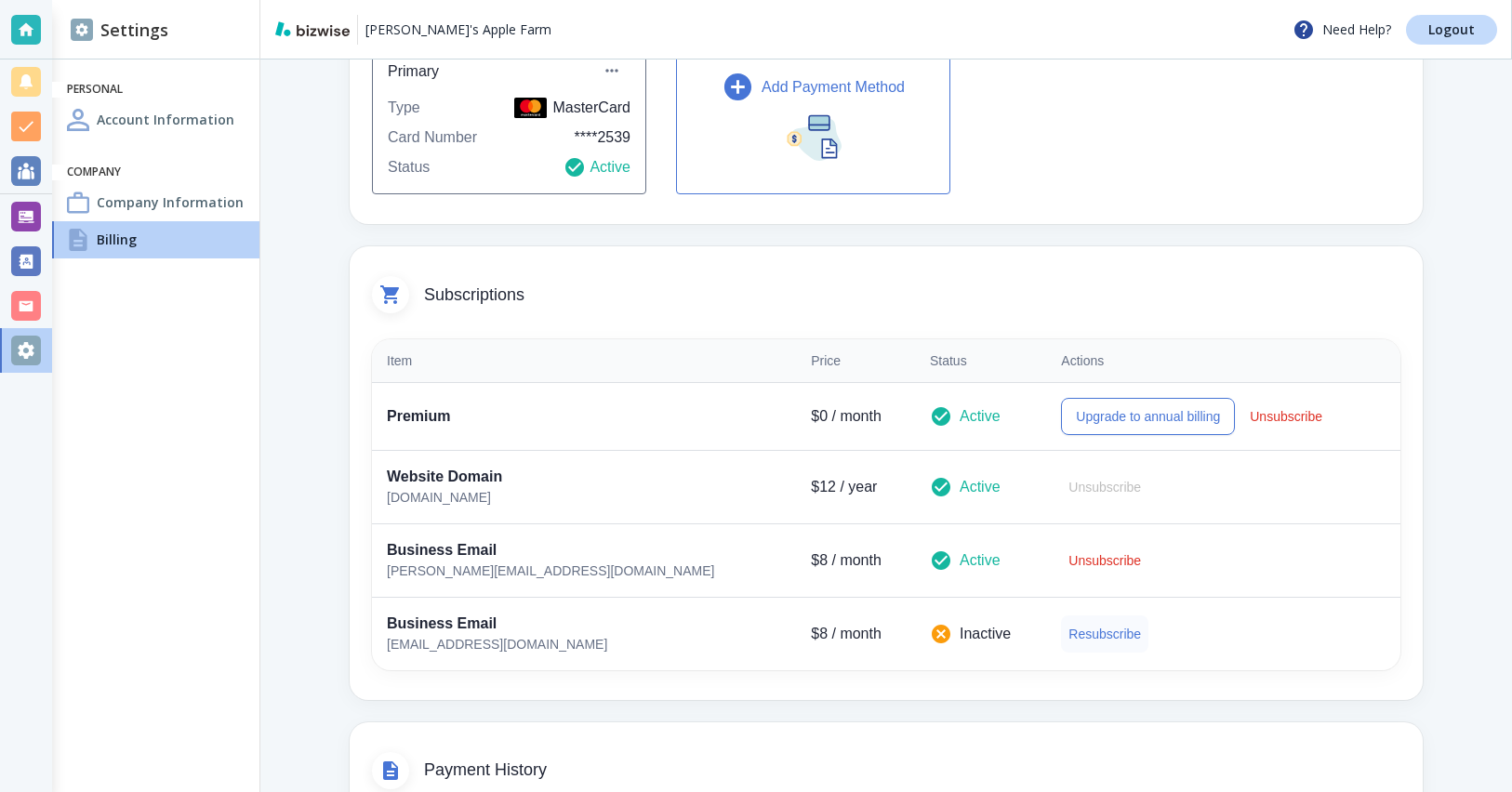
click at [1061, 630] on button "Resubscribe" at bounding box center [1104, 634] width 88 height 37
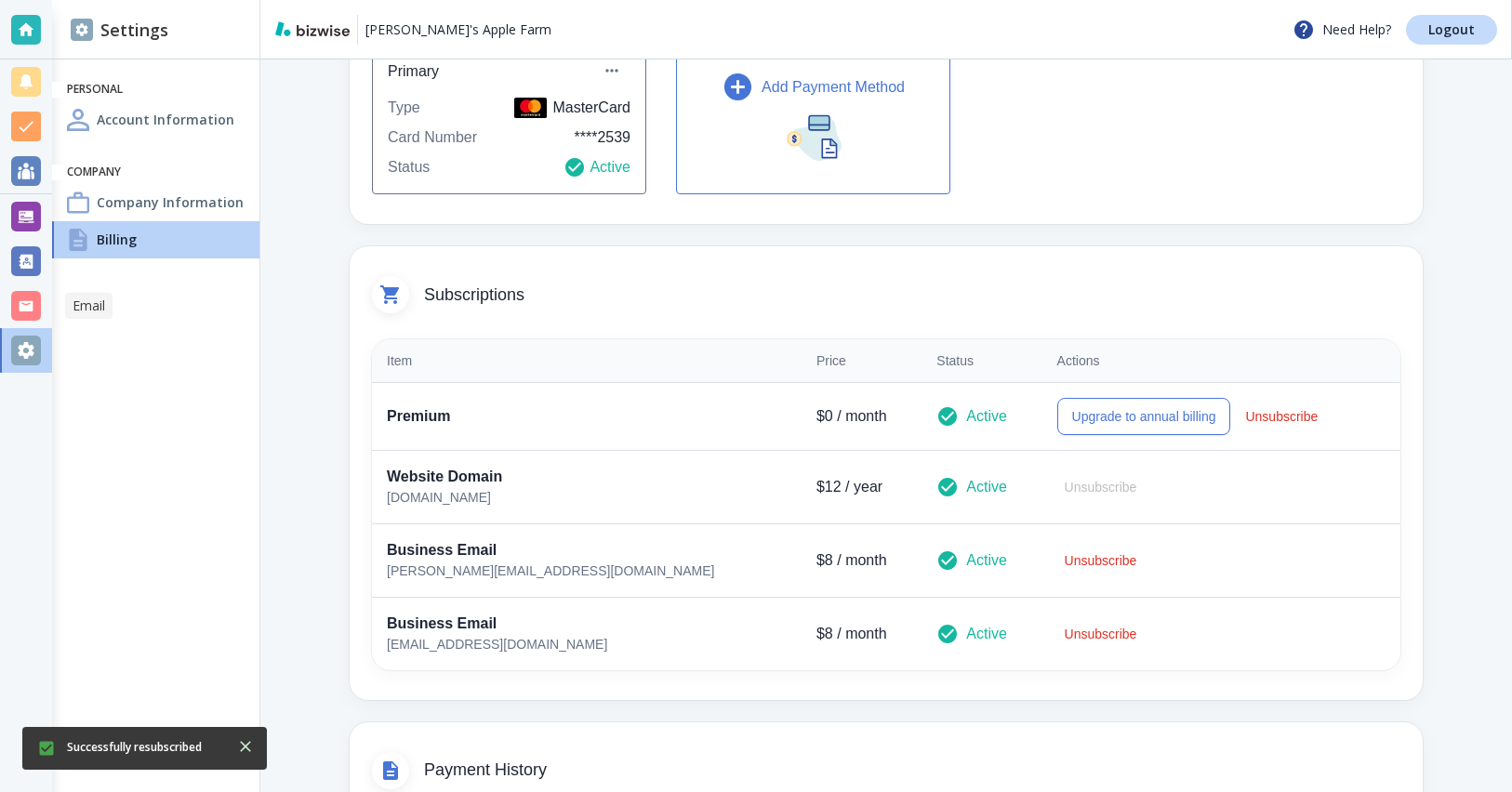
click at [30, 315] on div at bounding box center [26, 306] width 30 height 30
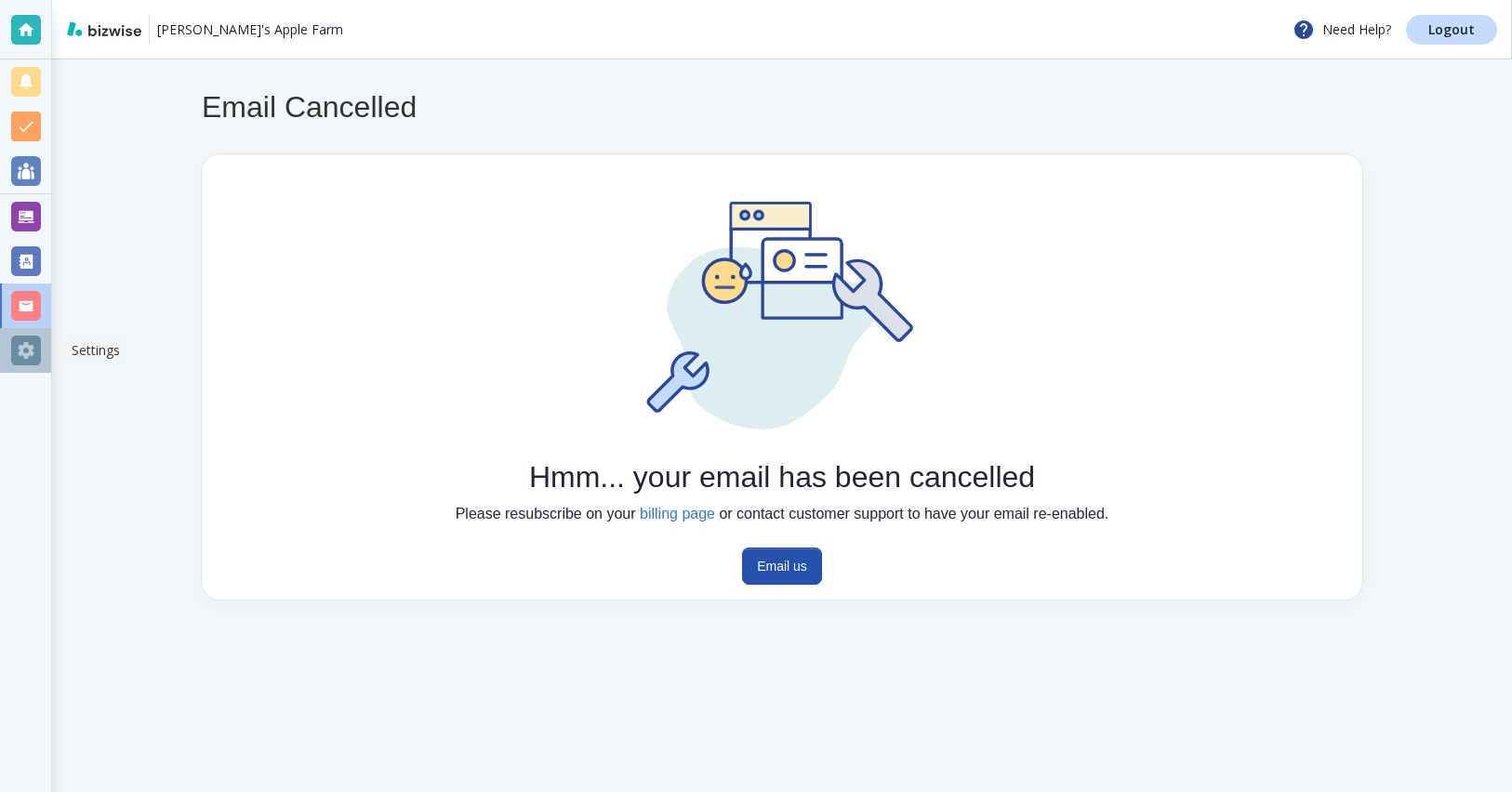
click at [30, 350] on div at bounding box center [26, 350] width 30 height 30
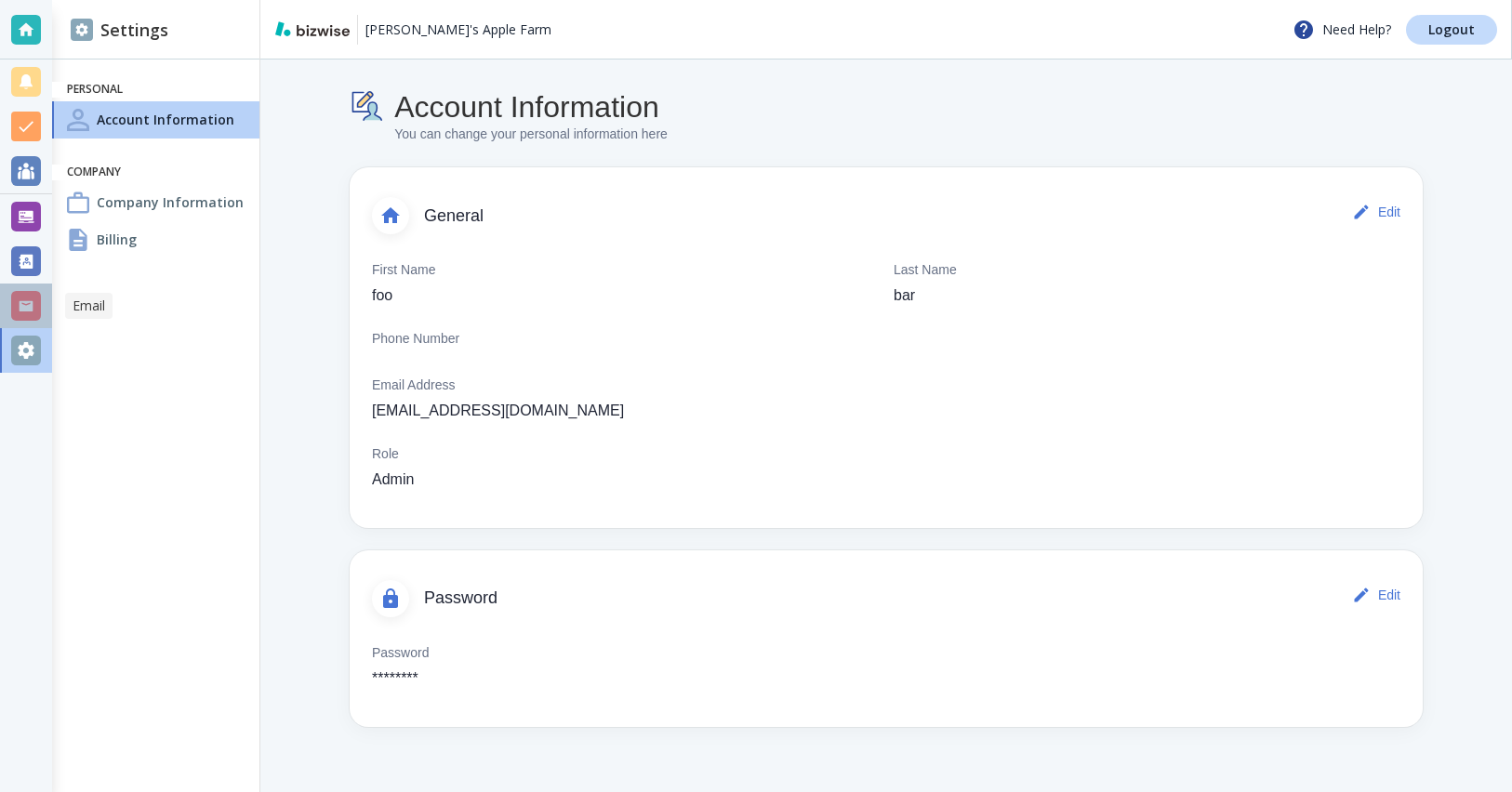
click at [26, 298] on div at bounding box center [26, 306] width 30 height 30
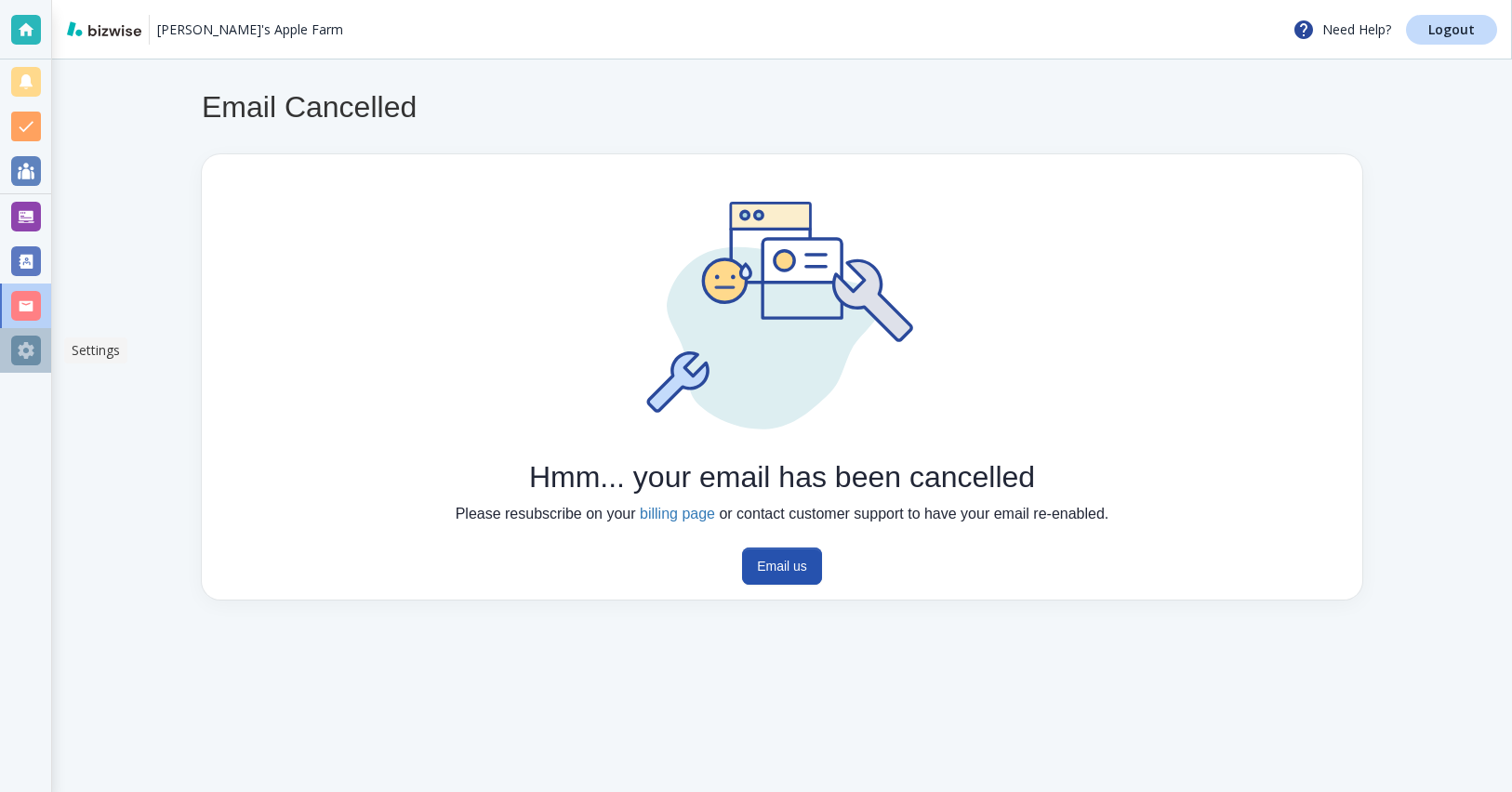
click at [23, 341] on div at bounding box center [26, 350] width 30 height 30
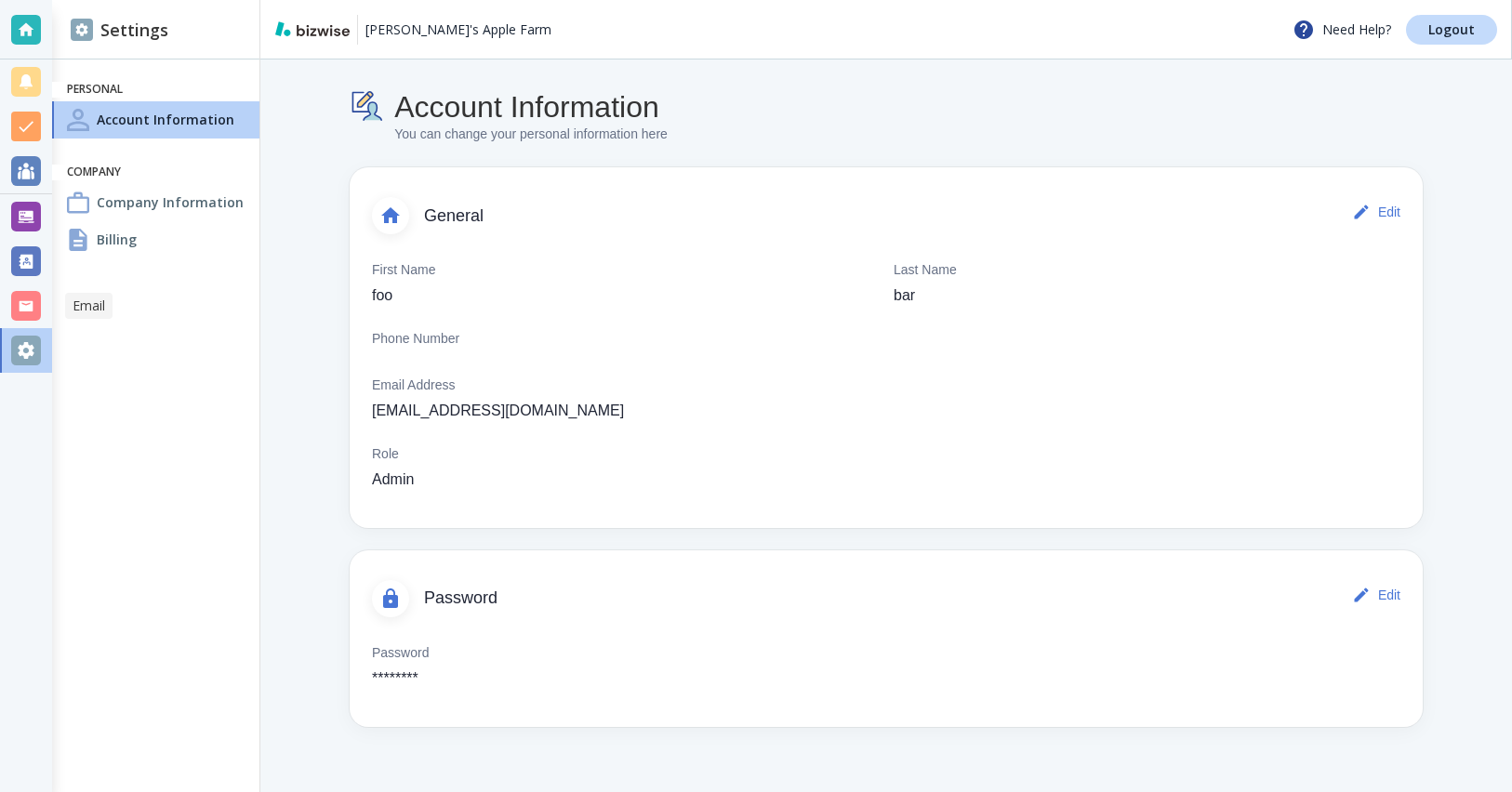
click at [26, 306] on div at bounding box center [26, 306] width 30 height 30
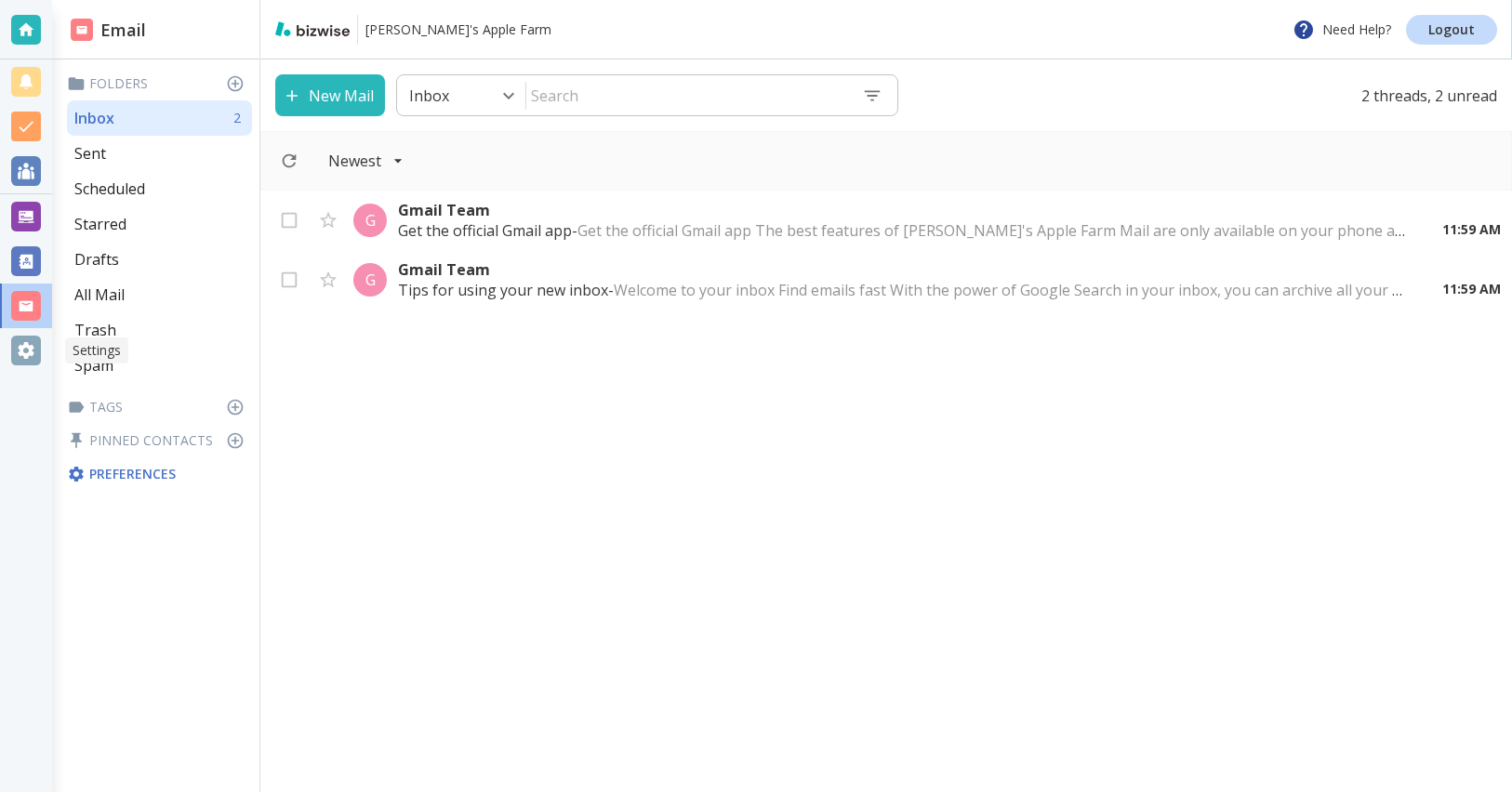
click at [21, 356] on div at bounding box center [26, 350] width 30 height 30
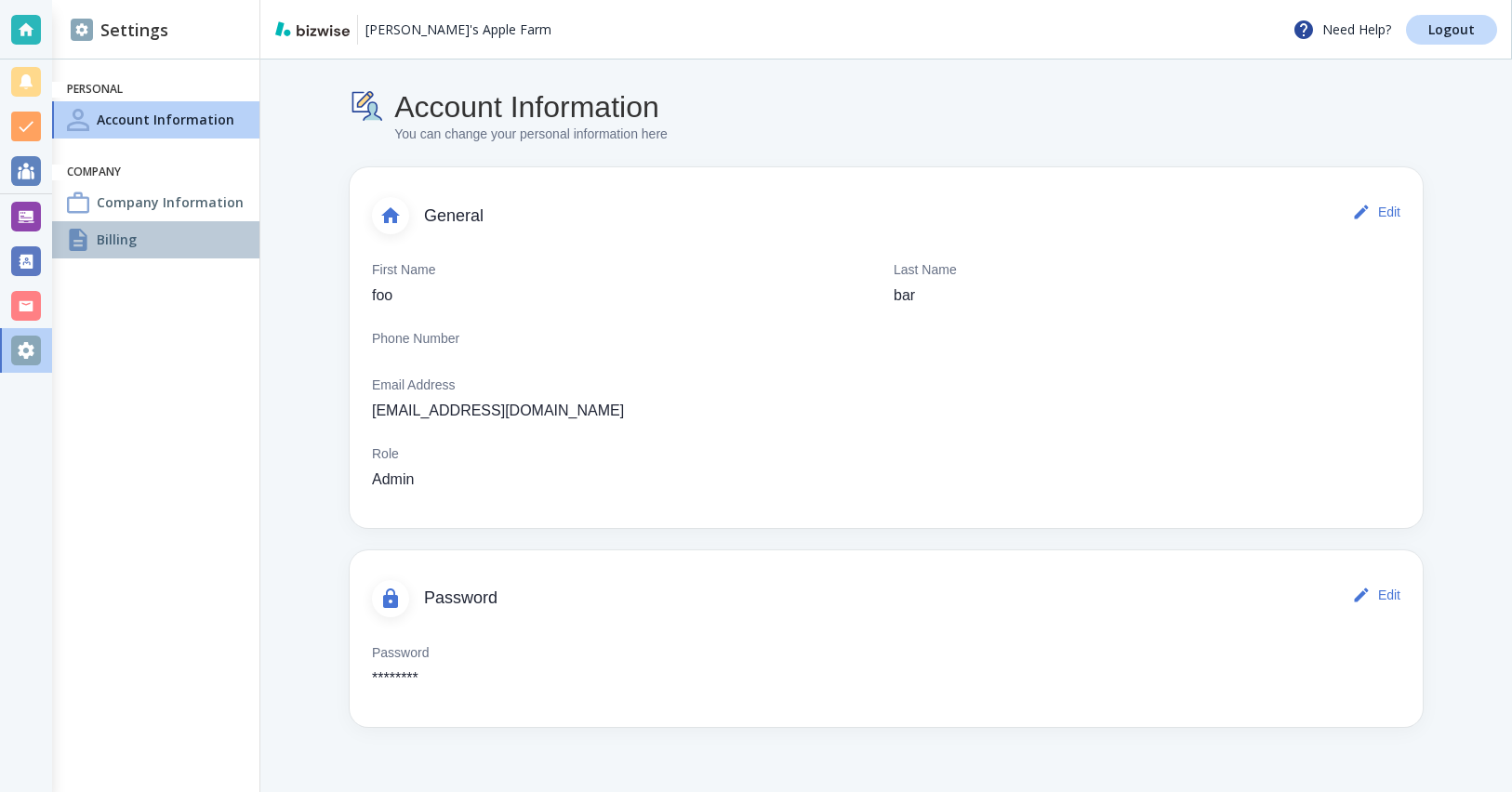
click at [141, 246] on div "Billing" at bounding box center [155, 239] width 207 height 37
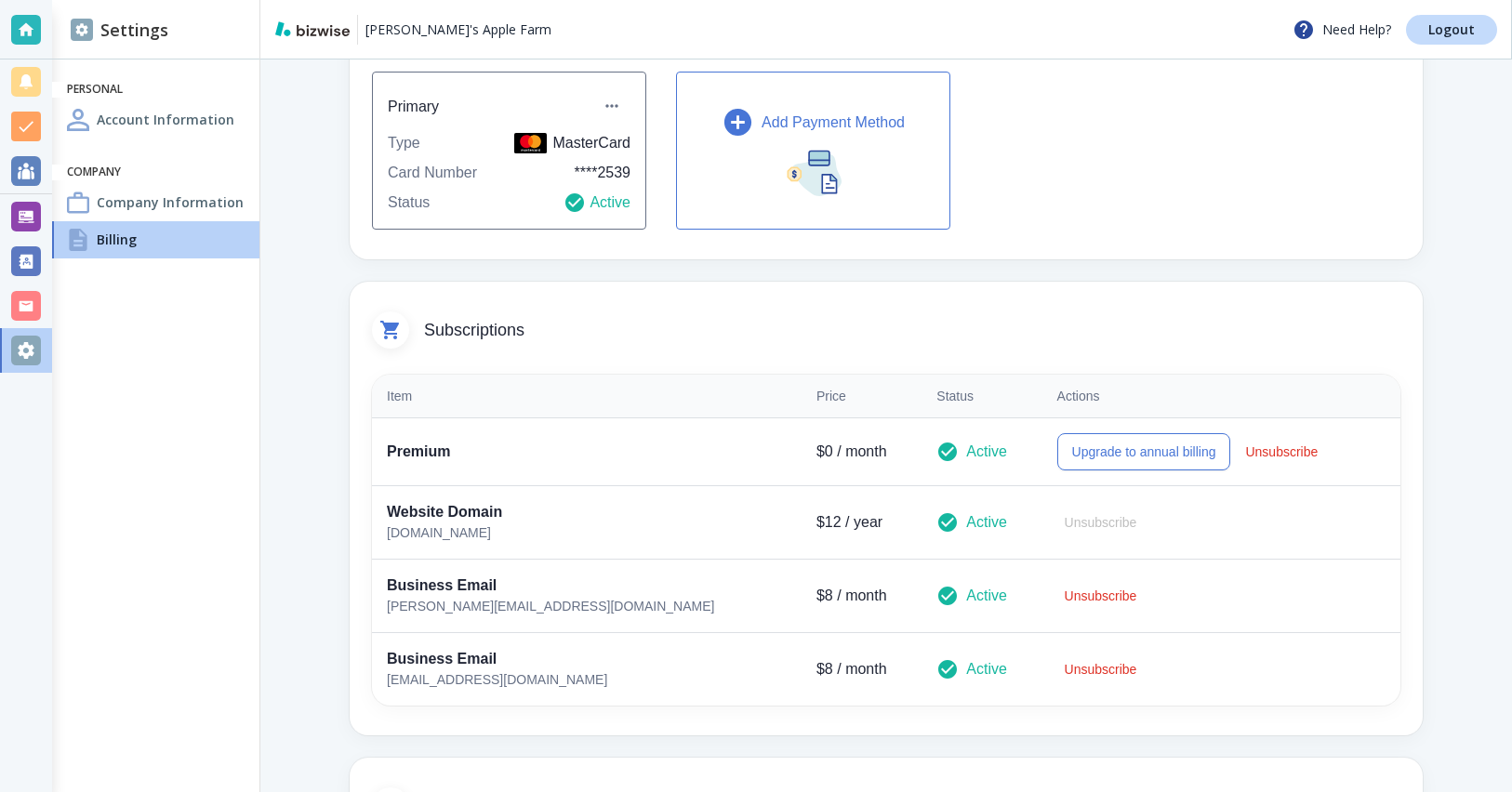
scroll to position [211, 0]
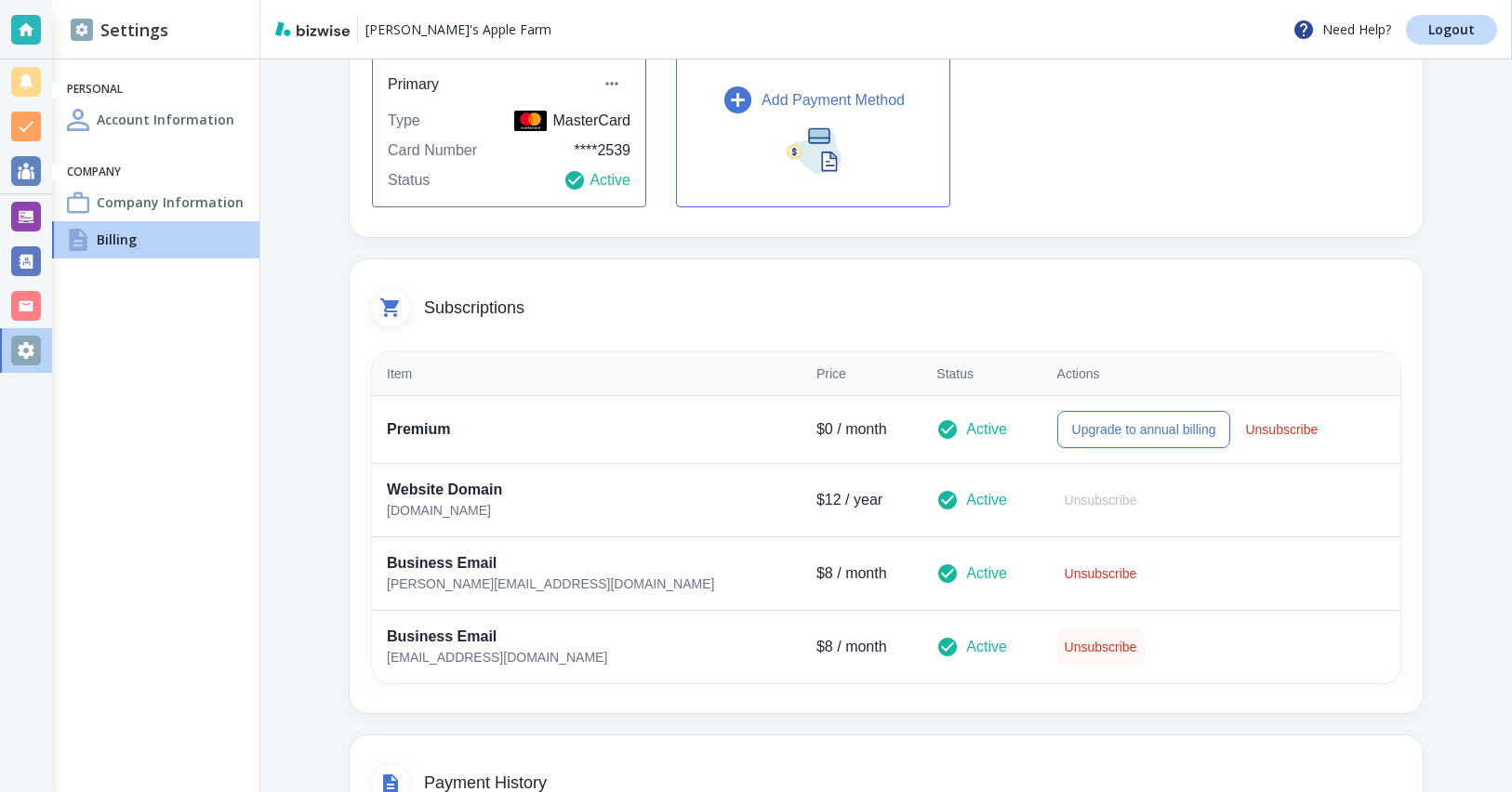
click at [1058, 648] on button "Unsubscribe" at bounding box center [1101, 646] width 88 height 37
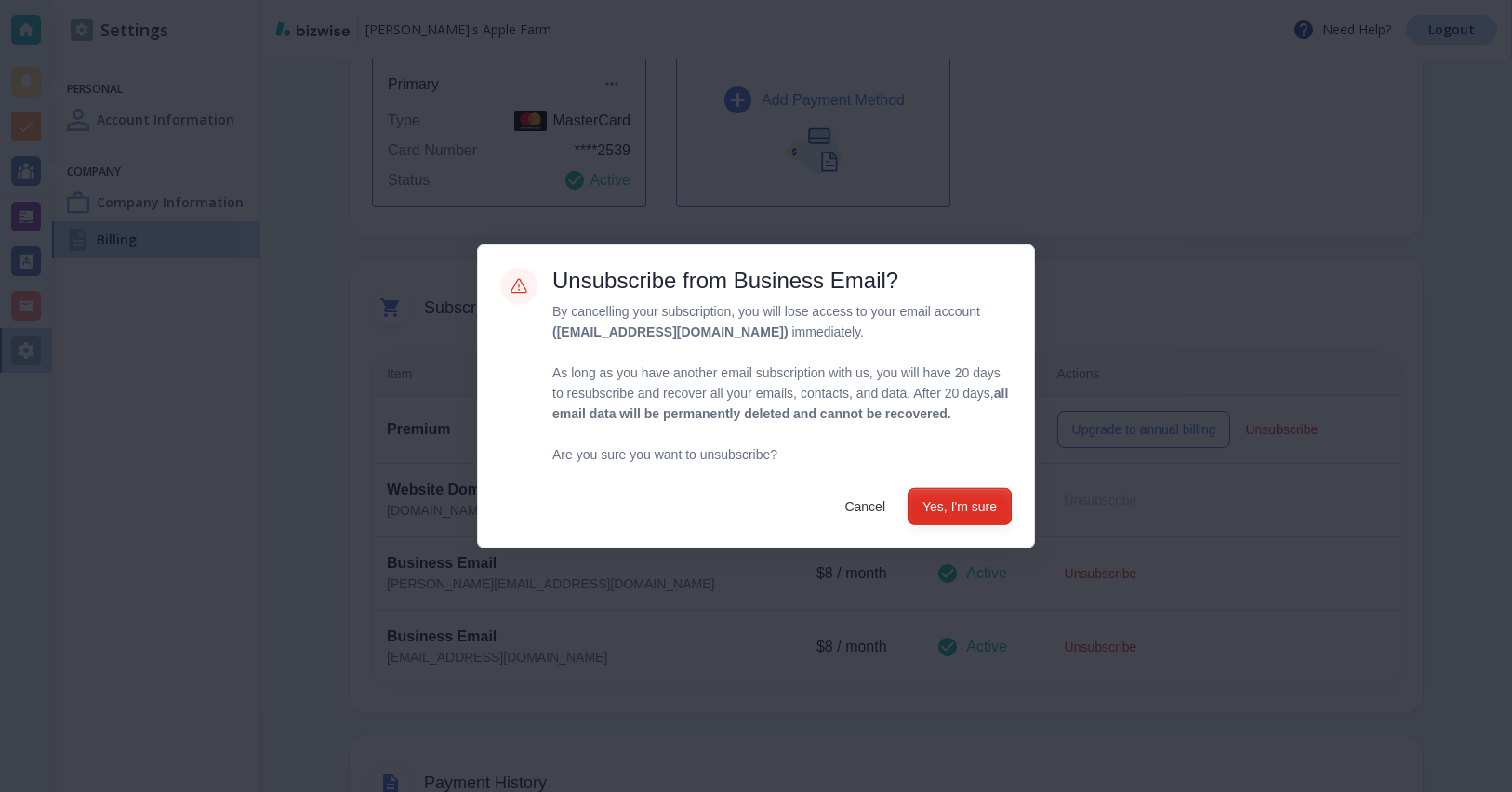
click at [958, 516] on button "Yes, I'm sure" at bounding box center [960, 505] width 105 height 37
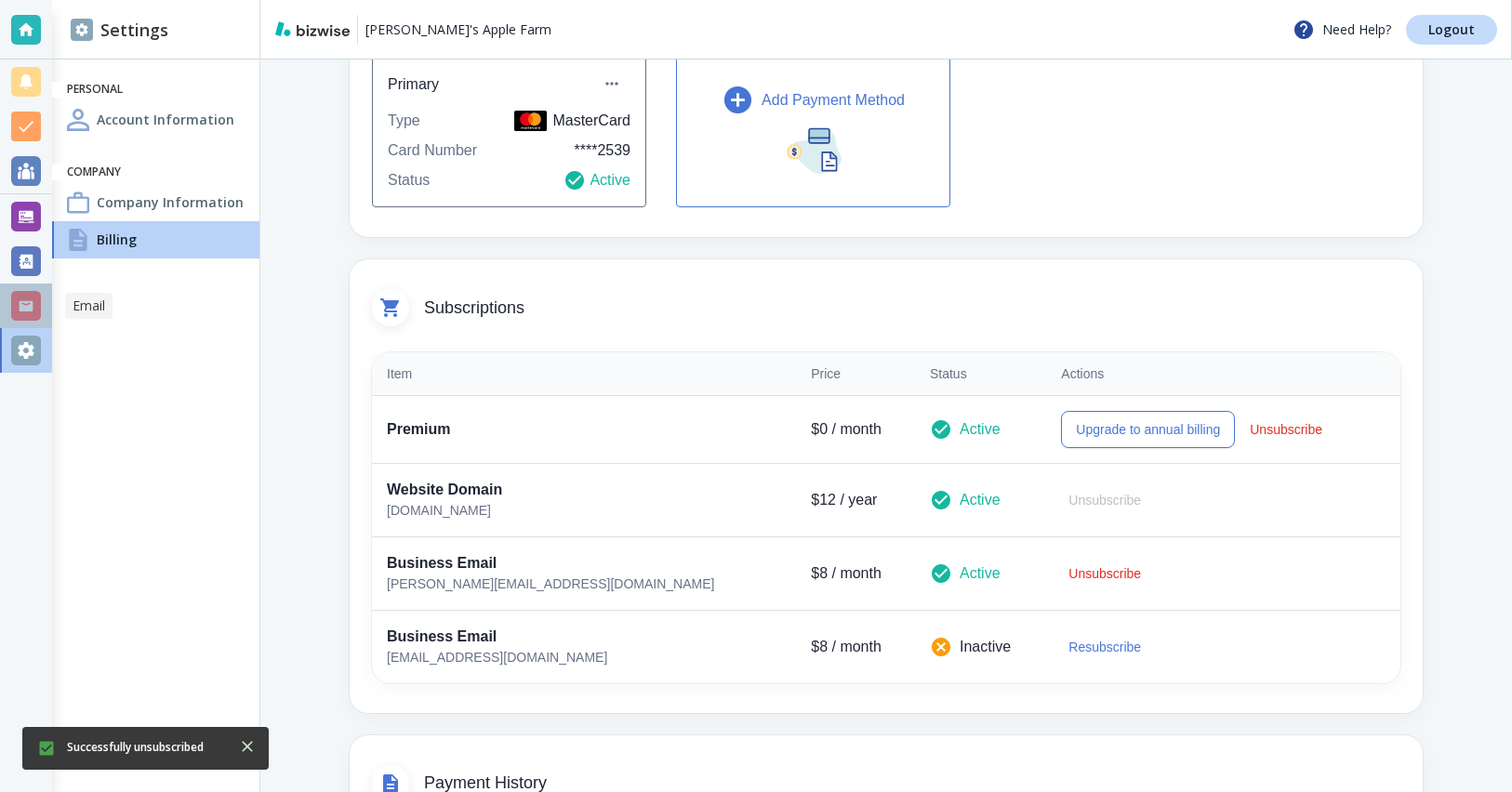
click at [30, 294] on div at bounding box center [26, 306] width 30 height 30
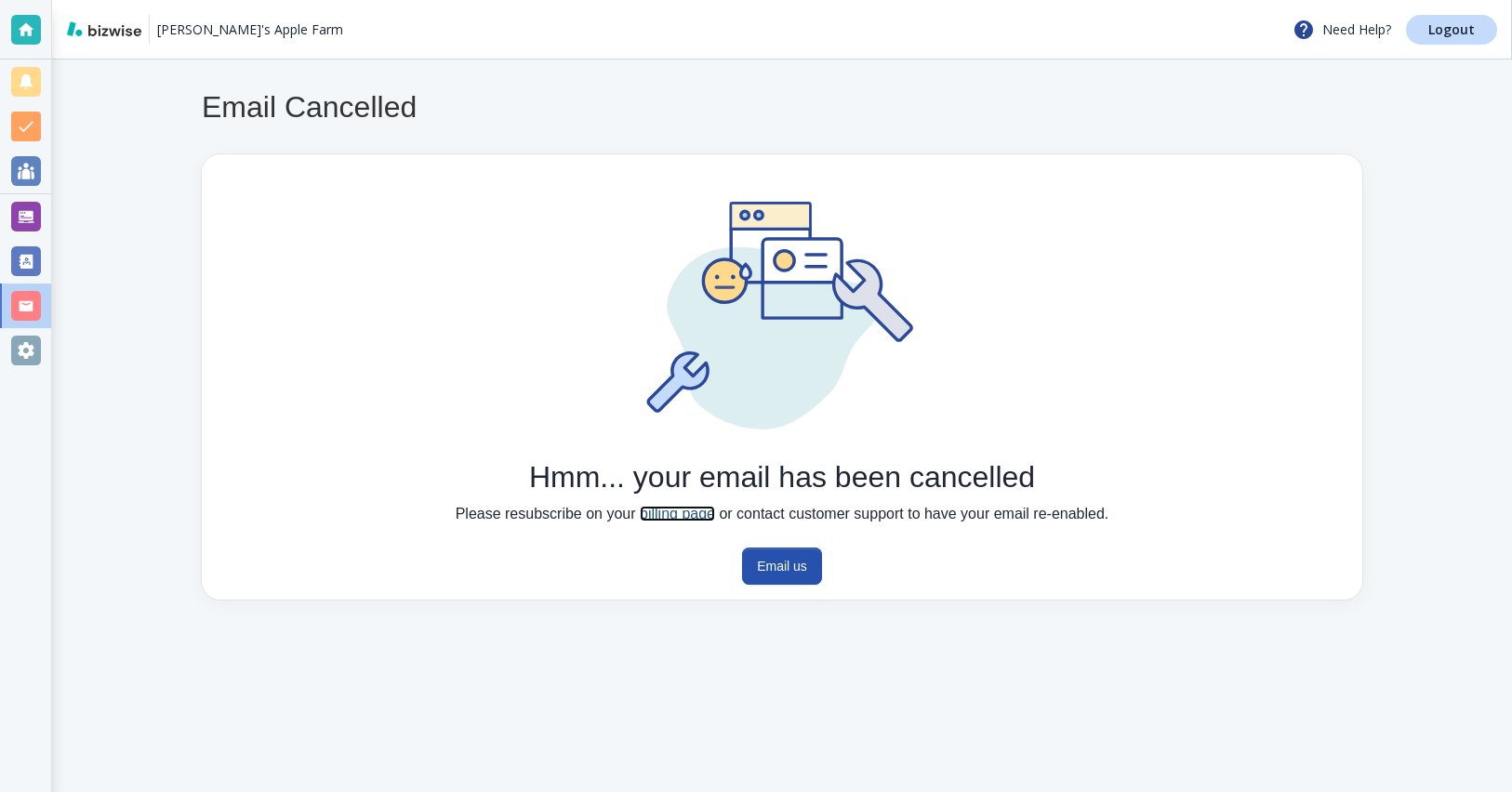
click at [644, 512] on link "billing page" at bounding box center [677, 513] width 75 height 16
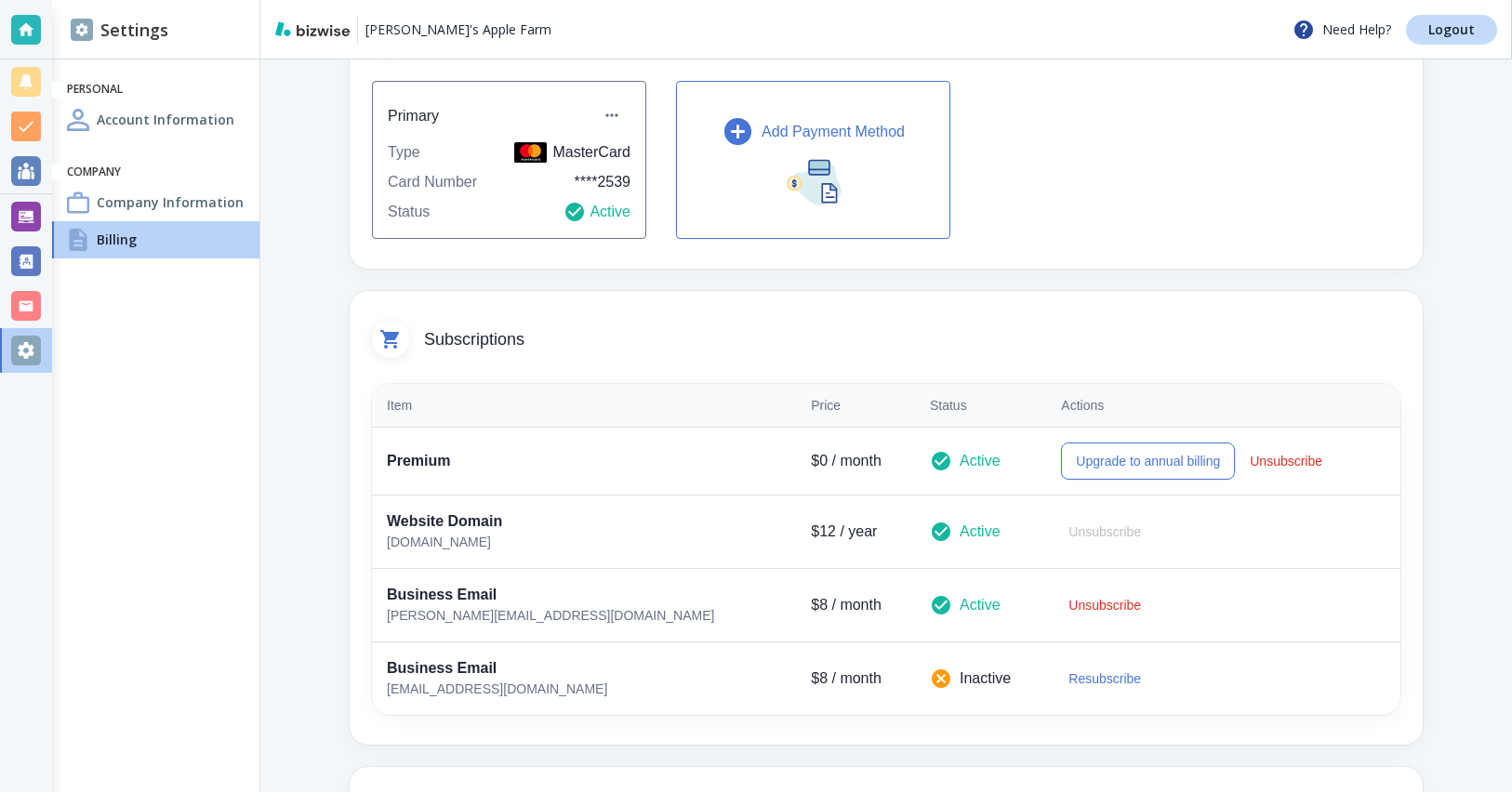
scroll to position [281, 0]
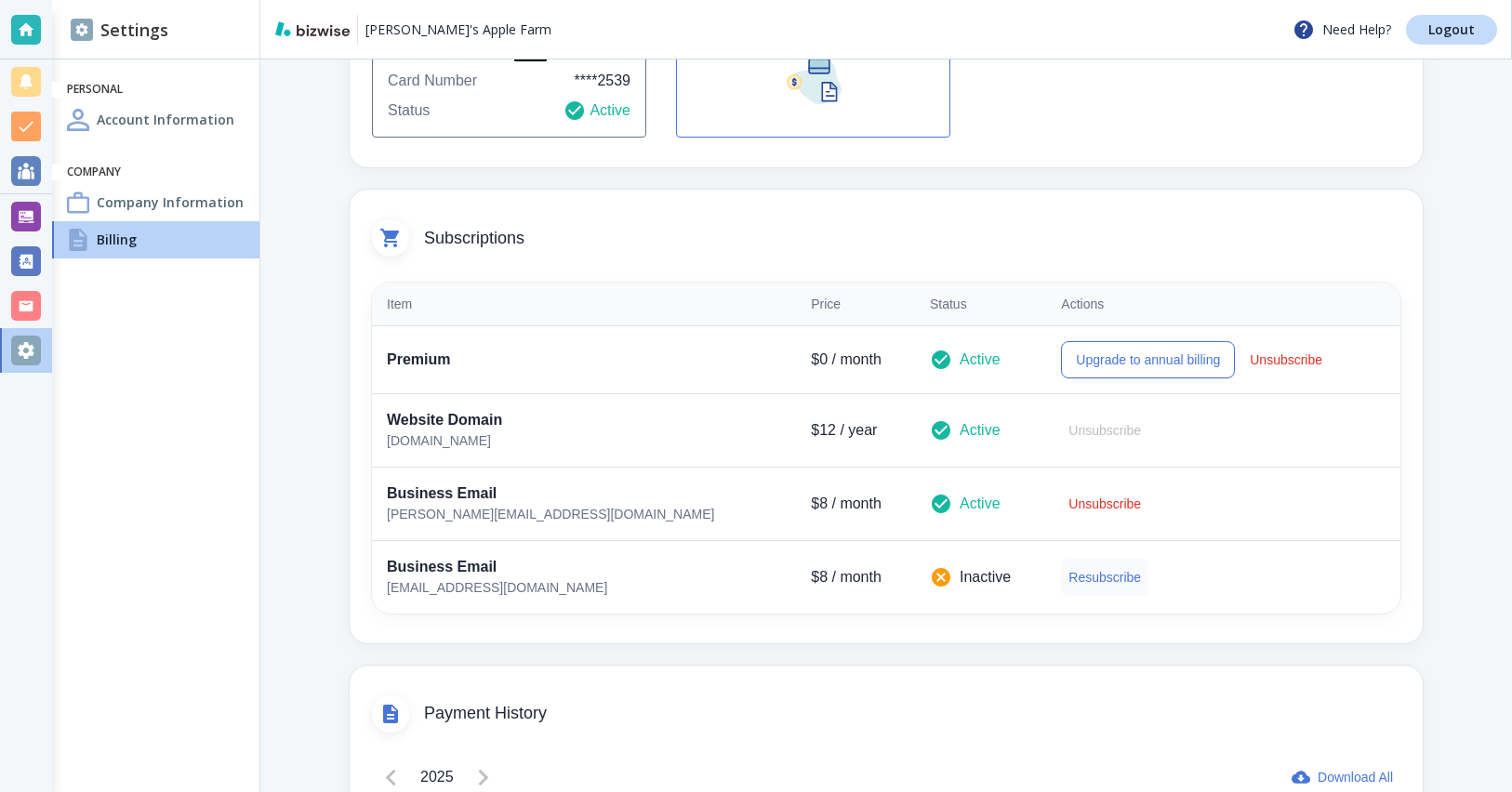
click at [1061, 580] on button "Resubscribe" at bounding box center [1104, 576] width 88 height 37
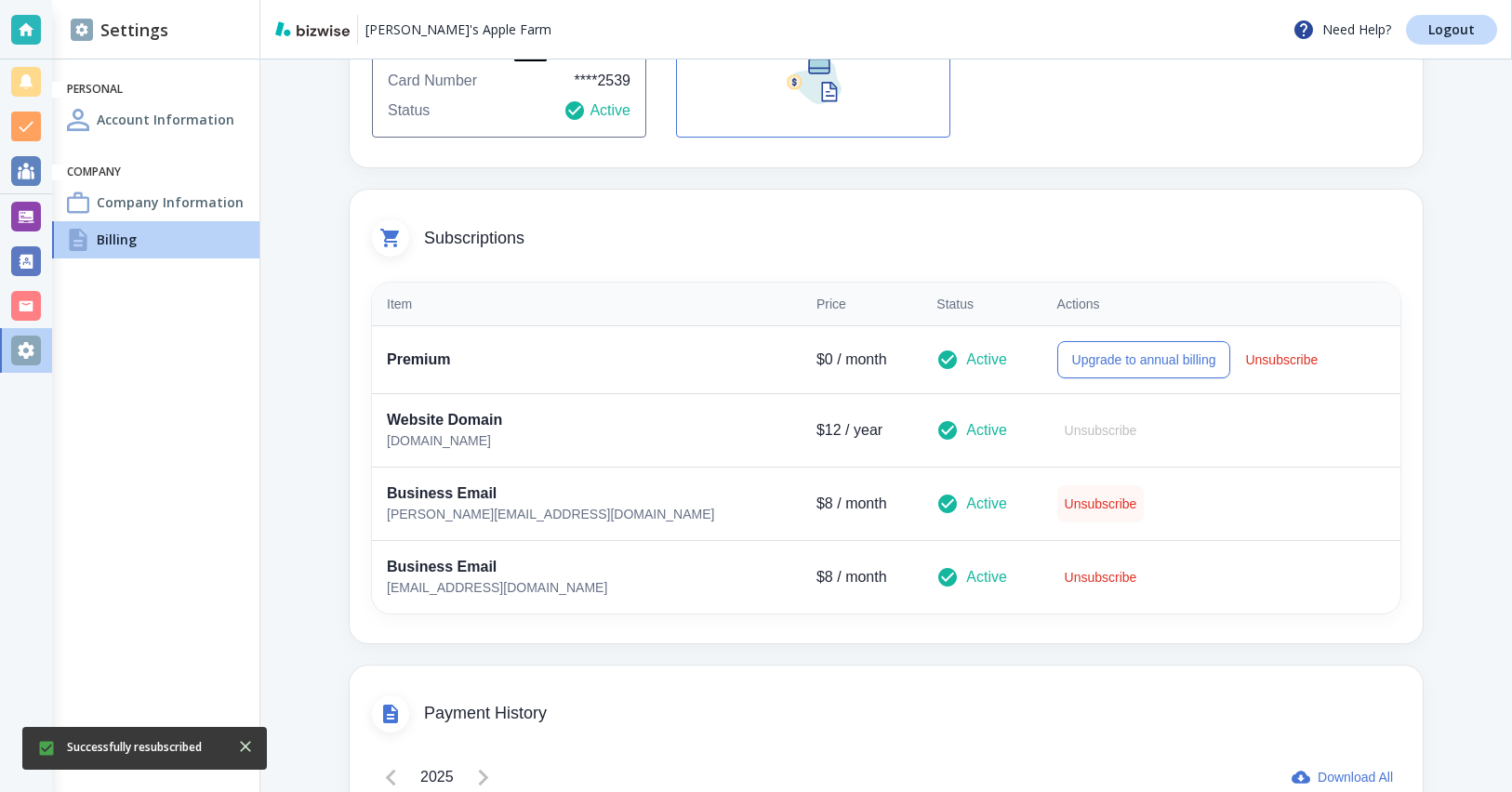
click at [1058, 497] on button "Unsubscribe" at bounding box center [1101, 503] width 88 height 37
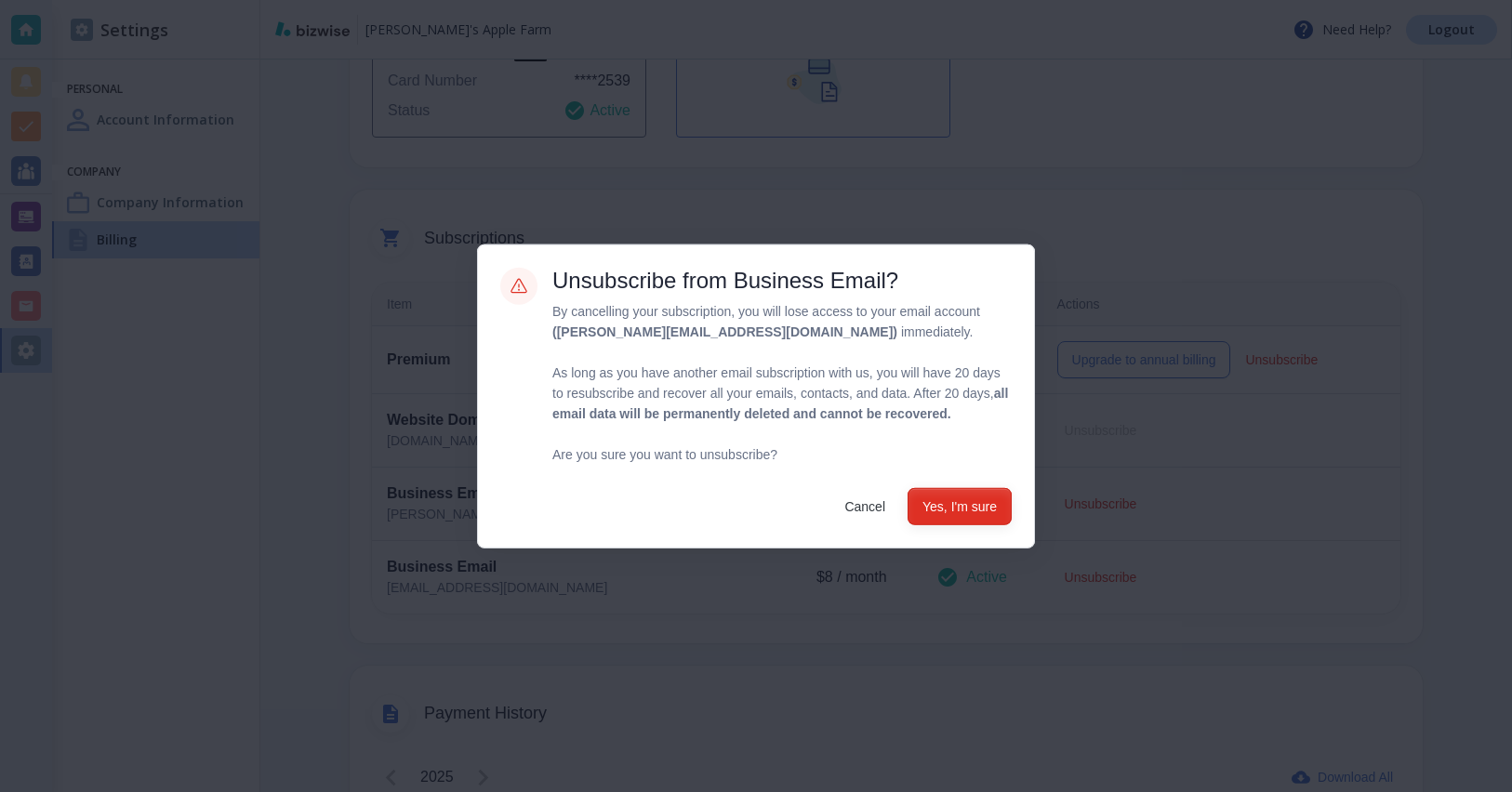
click at [985, 513] on button "Yes, I'm sure" at bounding box center [960, 505] width 105 height 37
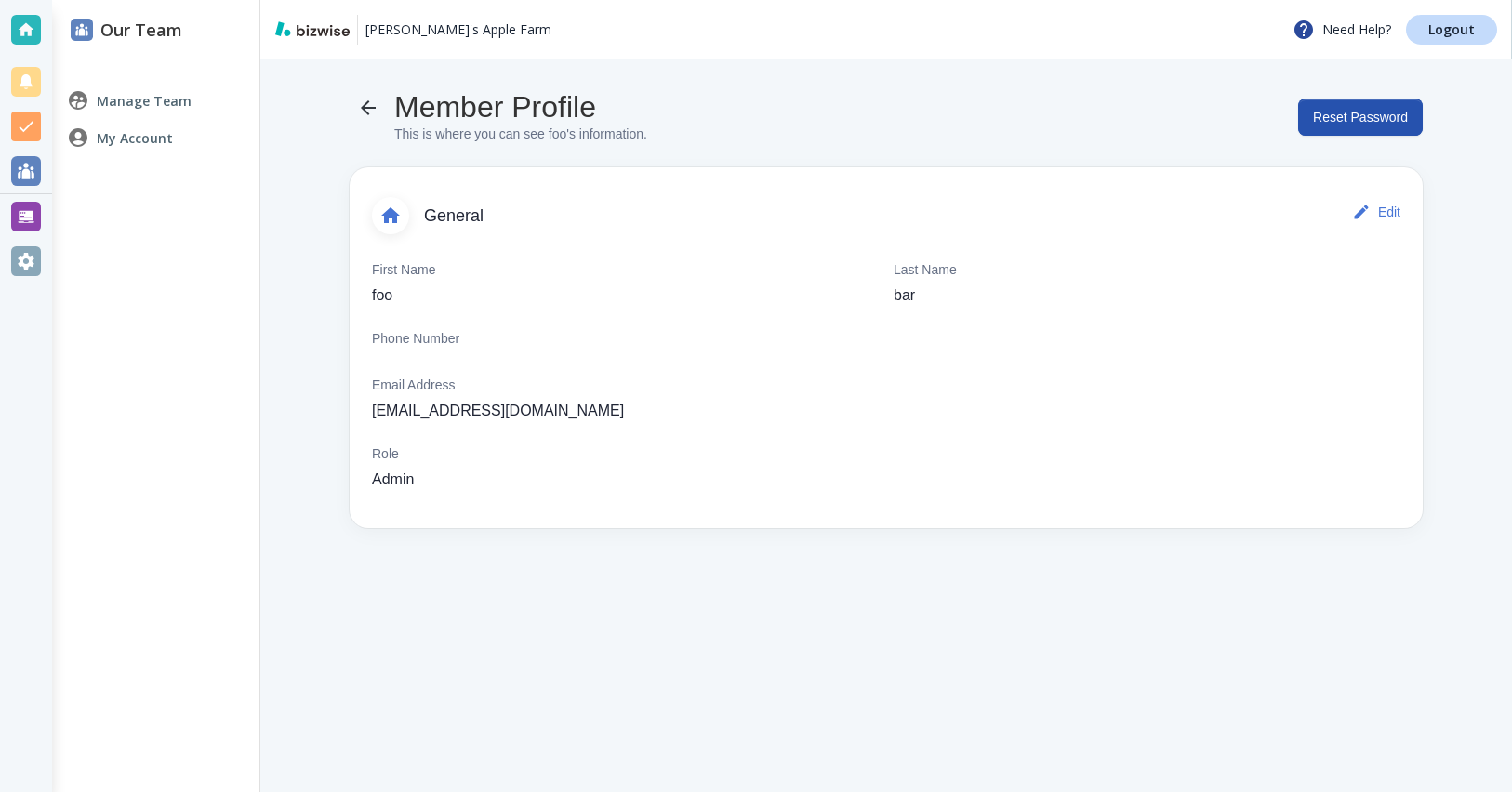
click at [183, 139] on div "My Account" at bounding box center [155, 137] width 207 height 37
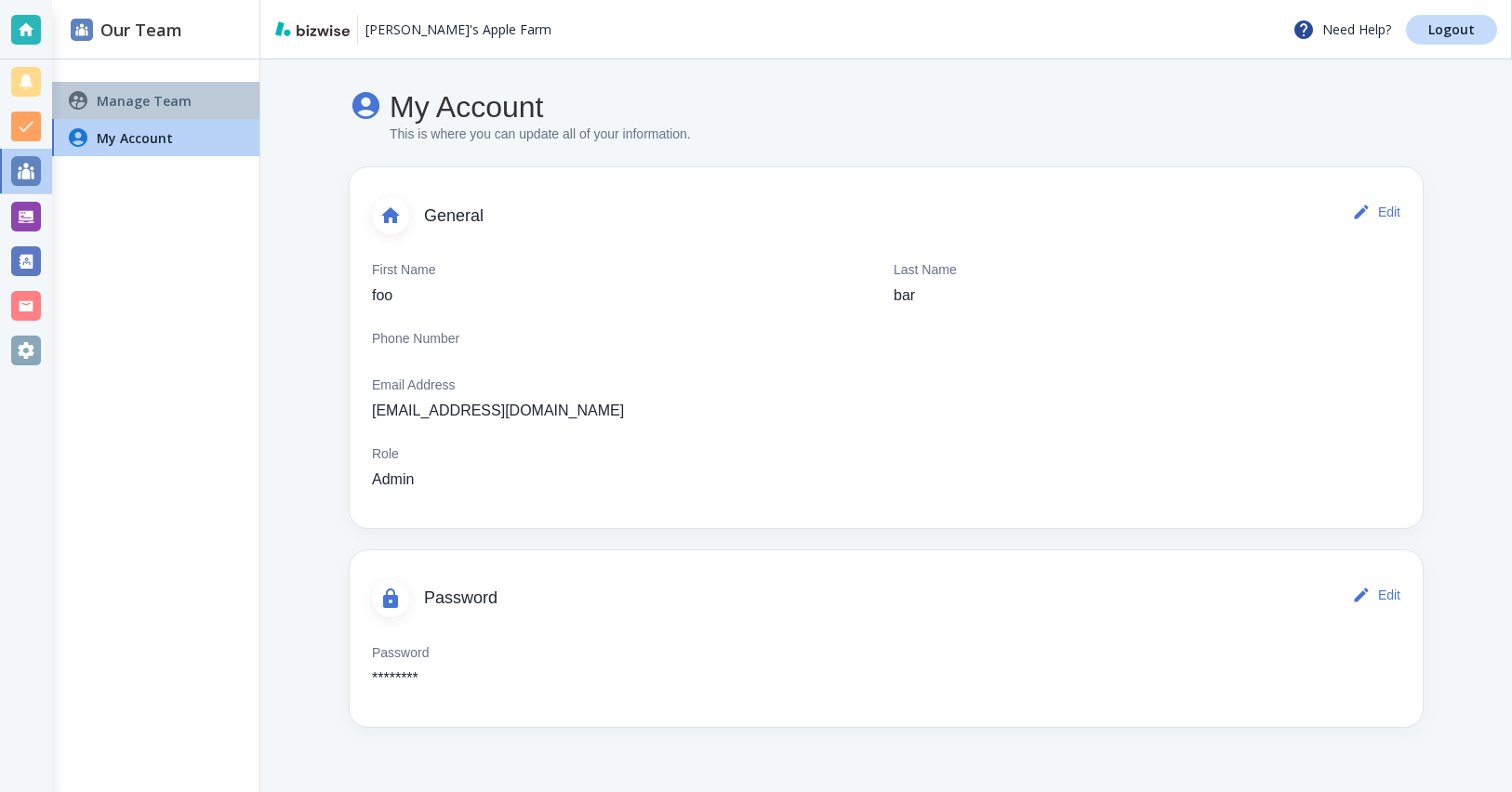
click at [186, 101] on div "Manage Team" at bounding box center [155, 100] width 207 height 37
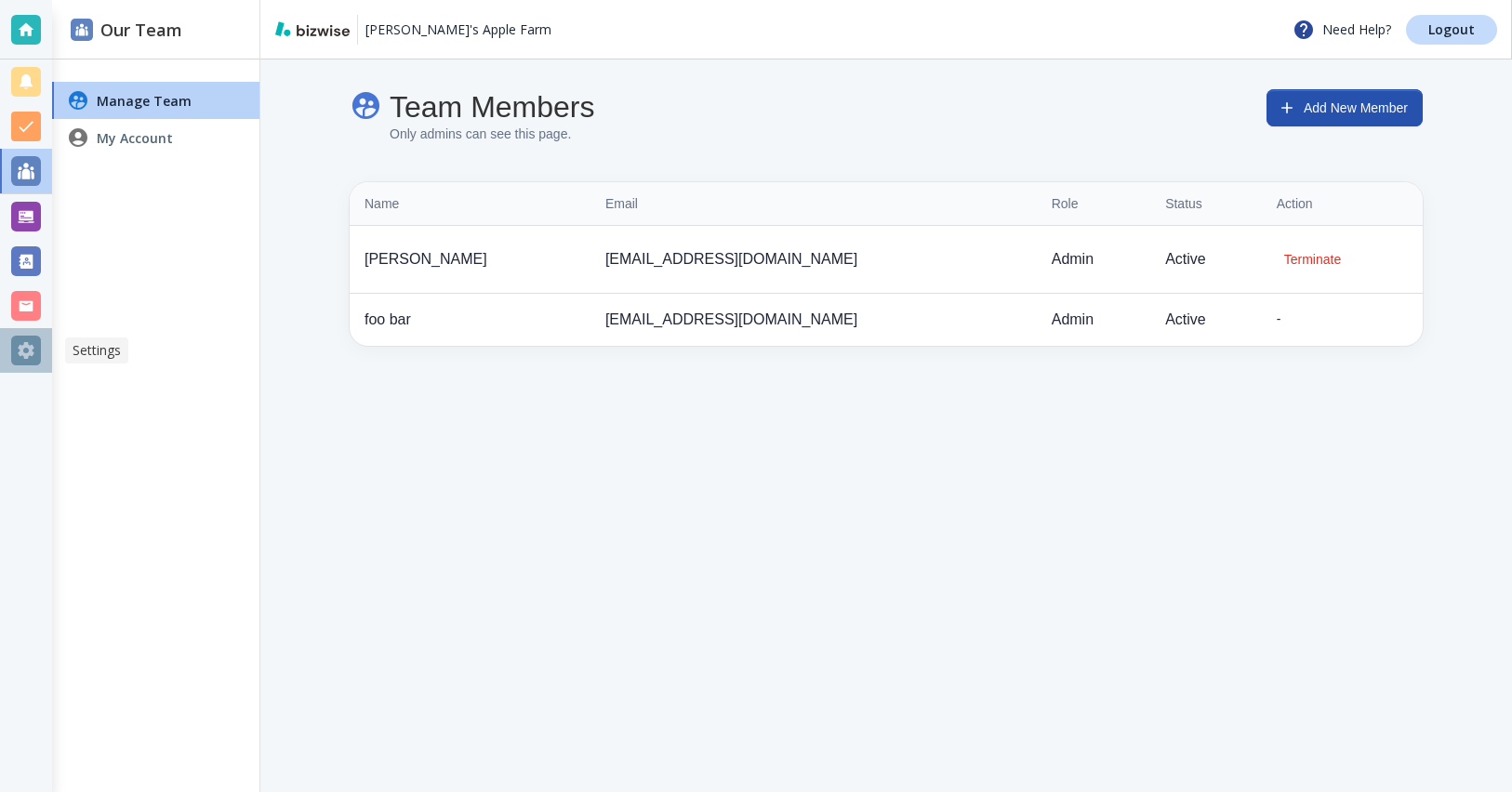
click at [37, 350] on div at bounding box center [26, 350] width 30 height 30
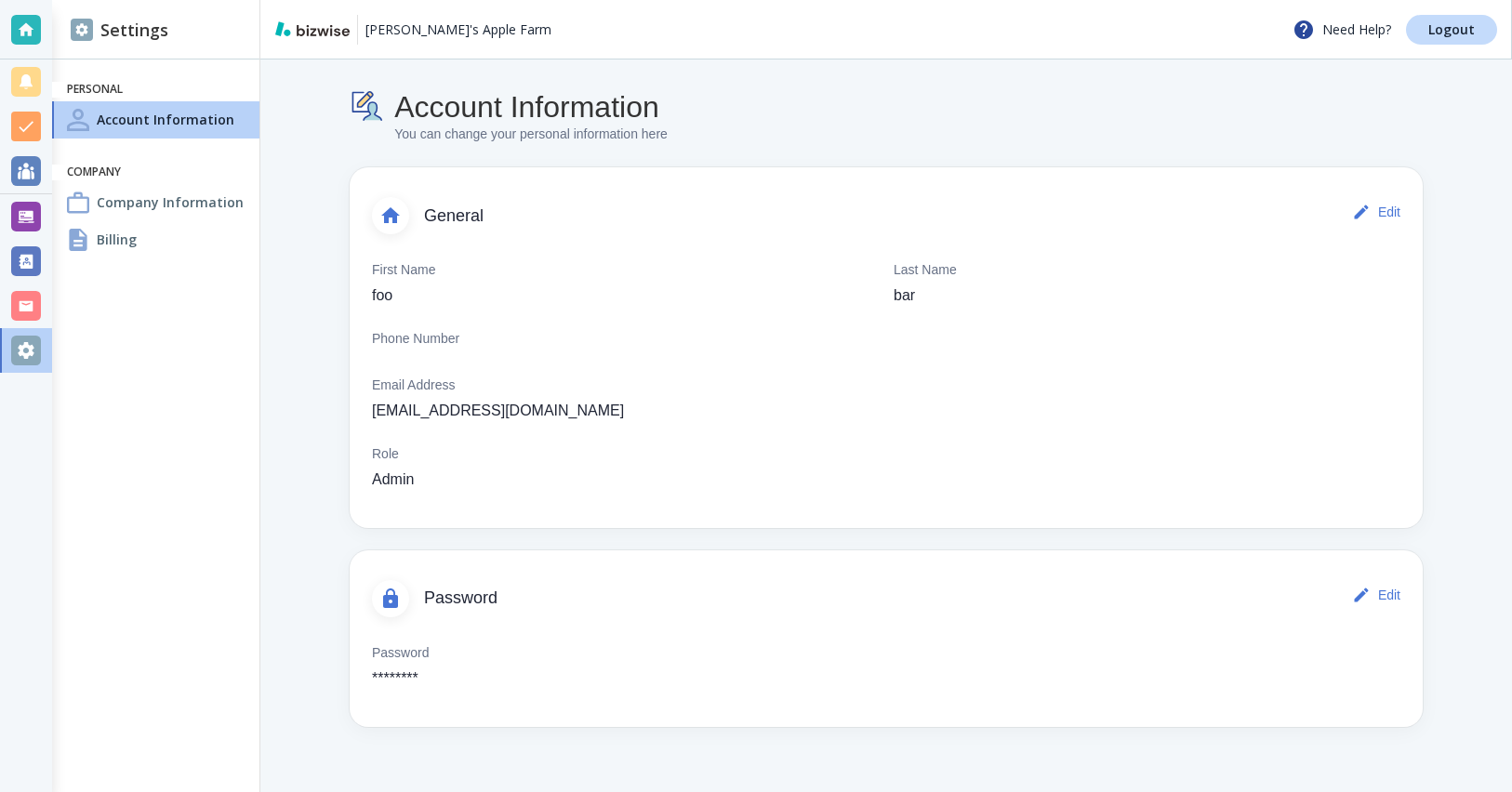
click at [151, 182] on ul "Personal Account Information Company Company Information Billing" at bounding box center [155, 170] width 207 height 191
click at [147, 186] on div "Company Information" at bounding box center [155, 202] width 207 height 37
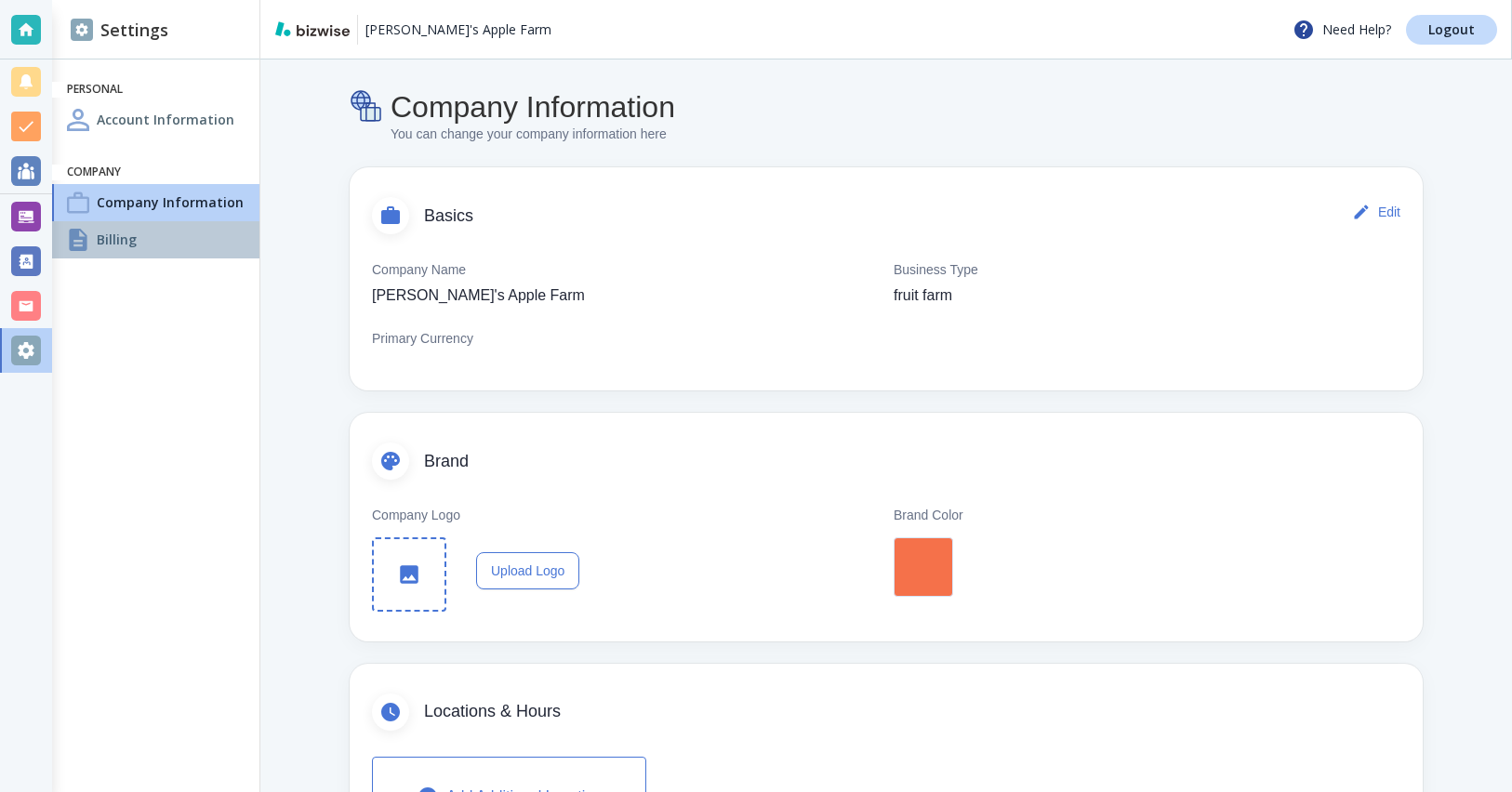
click at [238, 249] on div "Billing" at bounding box center [155, 239] width 207 height 37
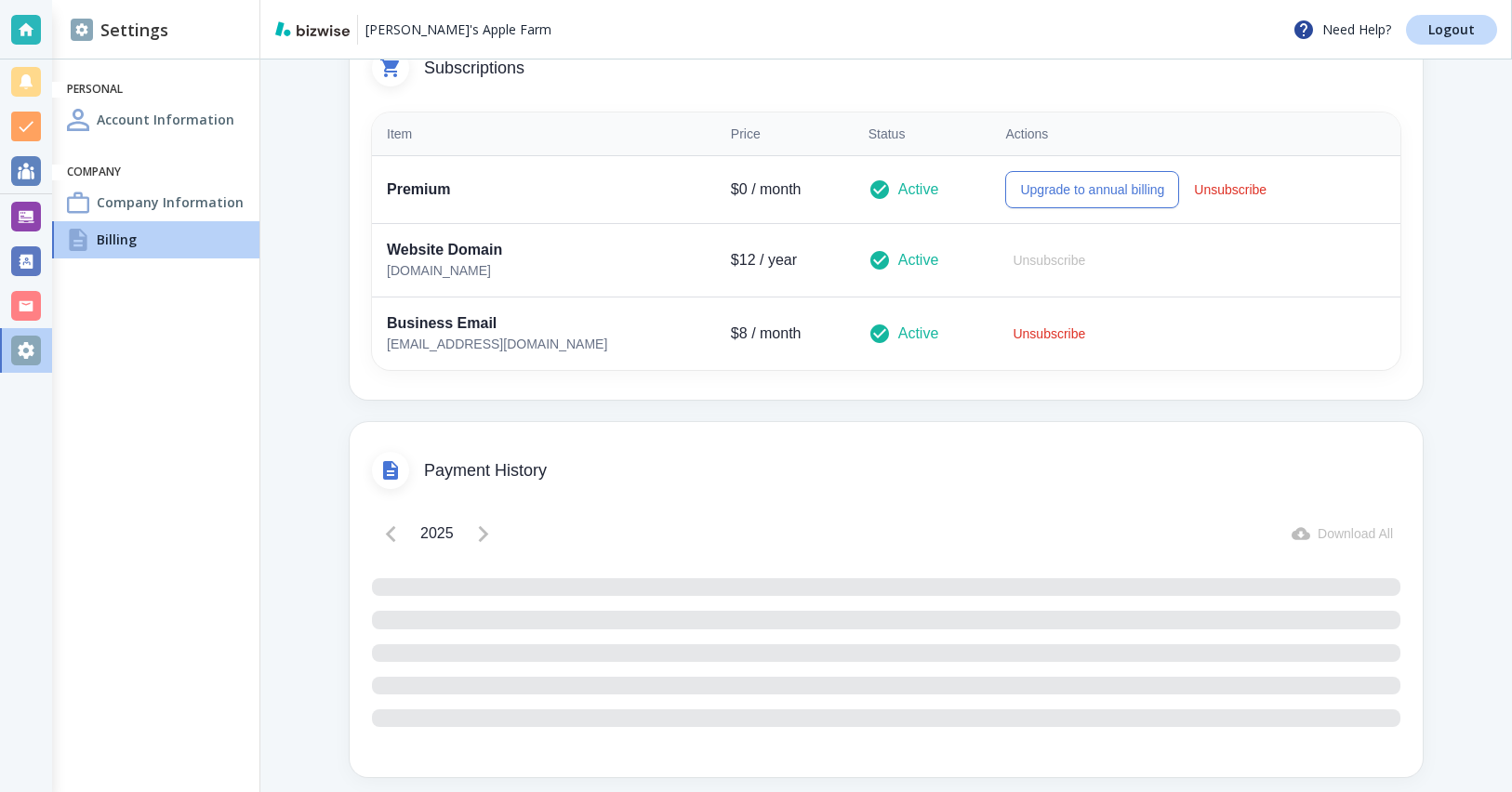
scroll to position [466, 0]
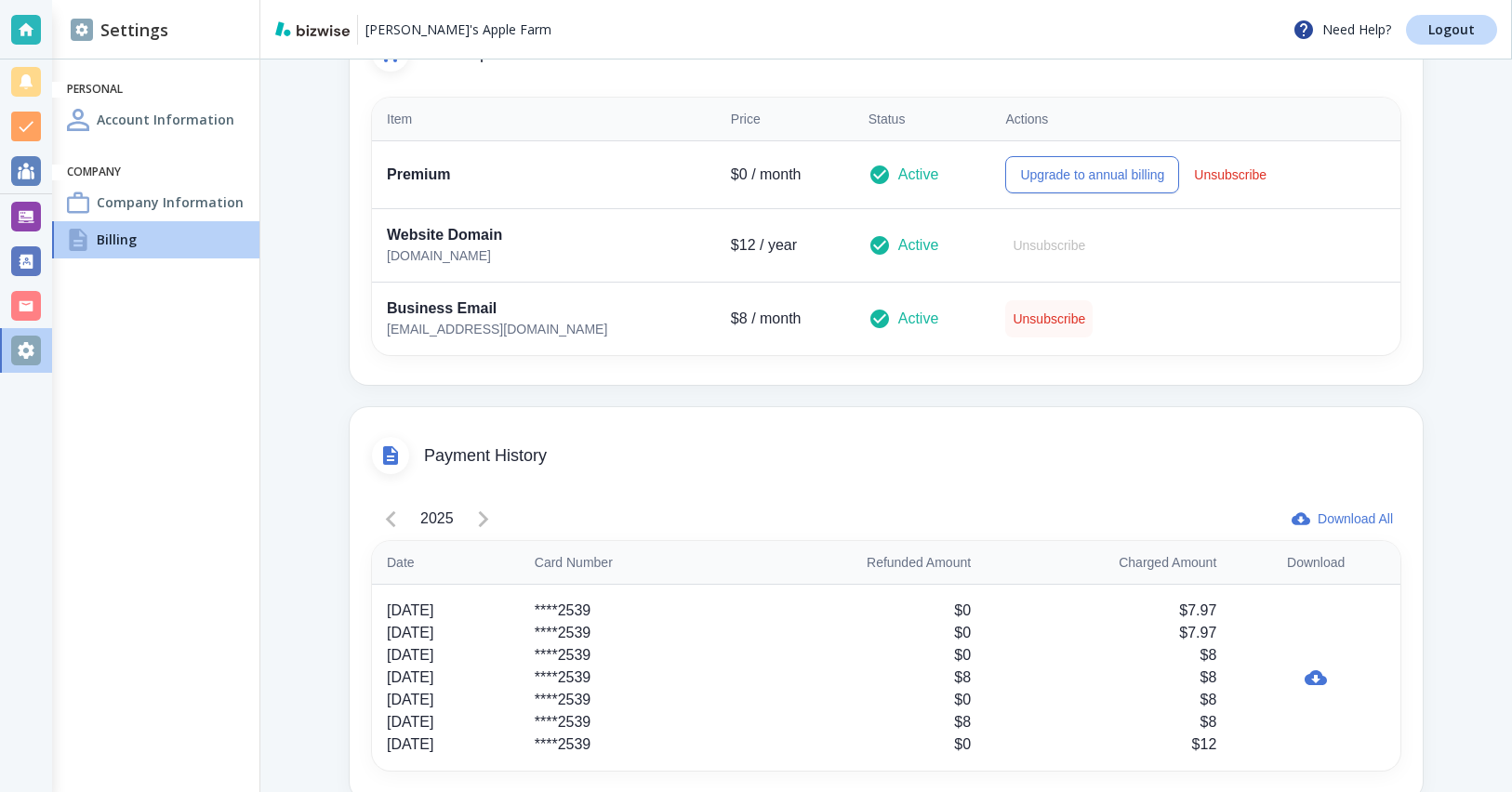
click at [1005, 322] on button "Unsubscribe" at bounding box center [1049, 318] width 88 height 37
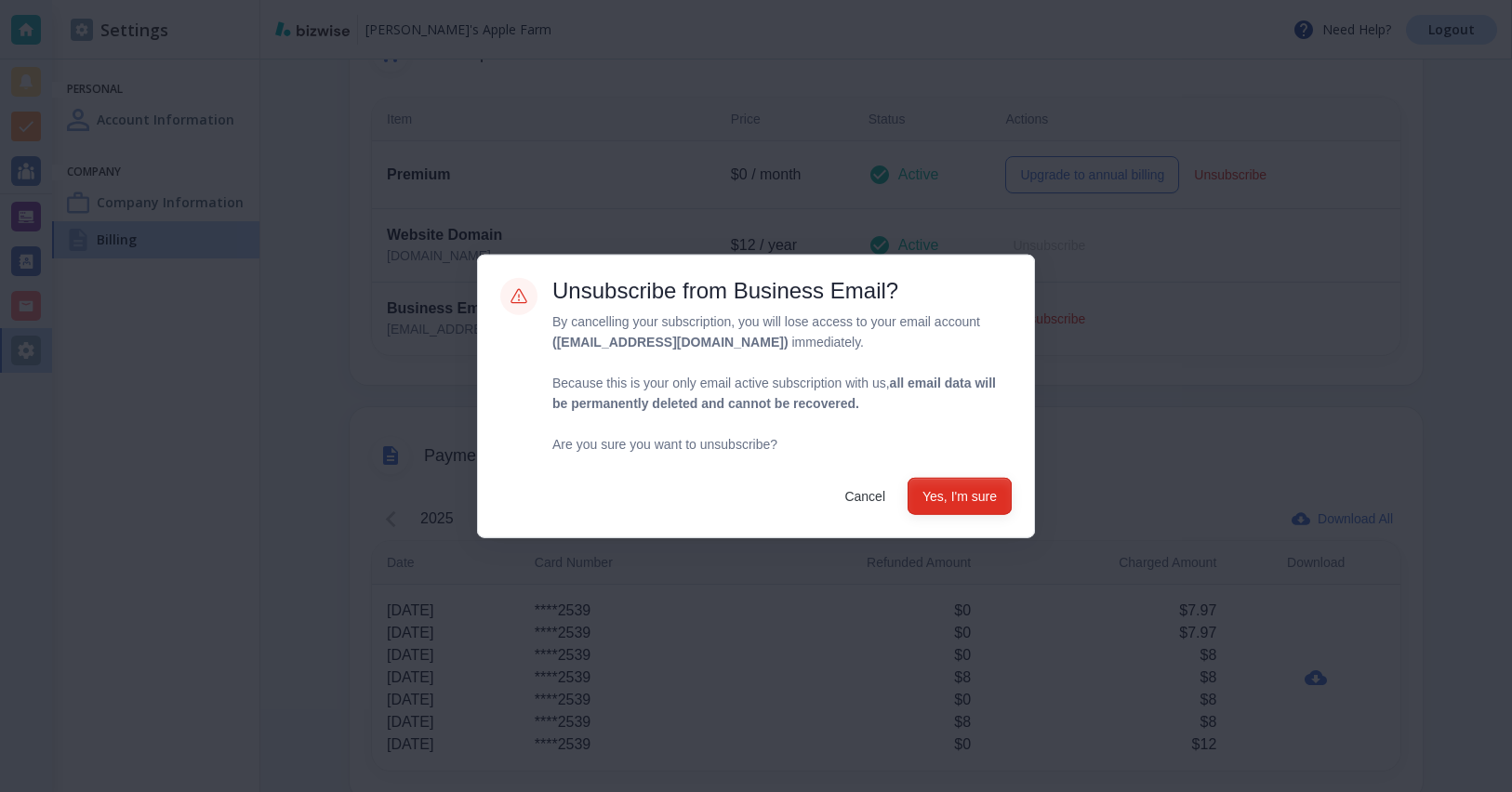
click at [937, 490] on button "Yes, I'm sure" at bounding box center [960, 494] width 105 height 37
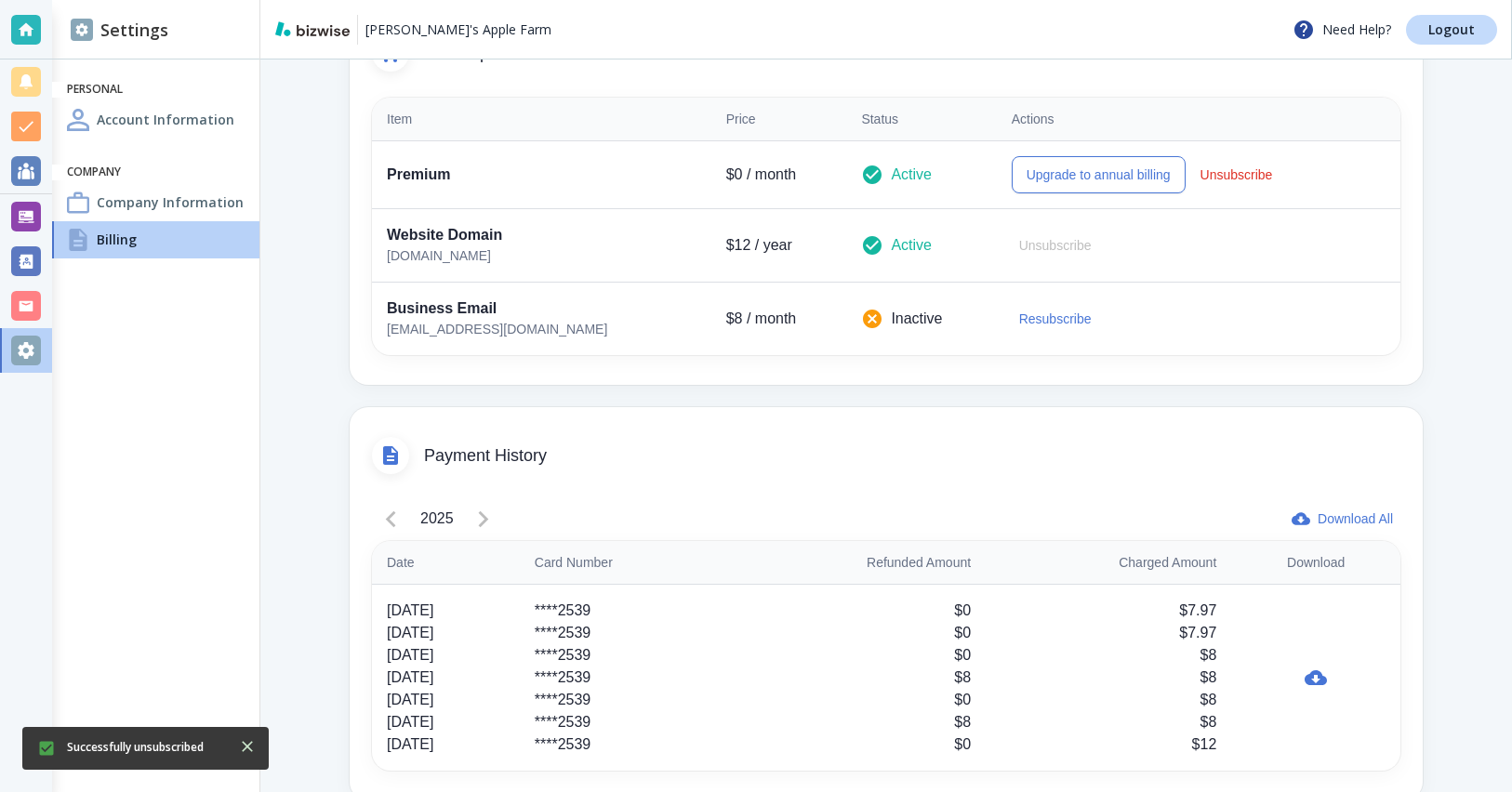
scroll to position [430, 0]
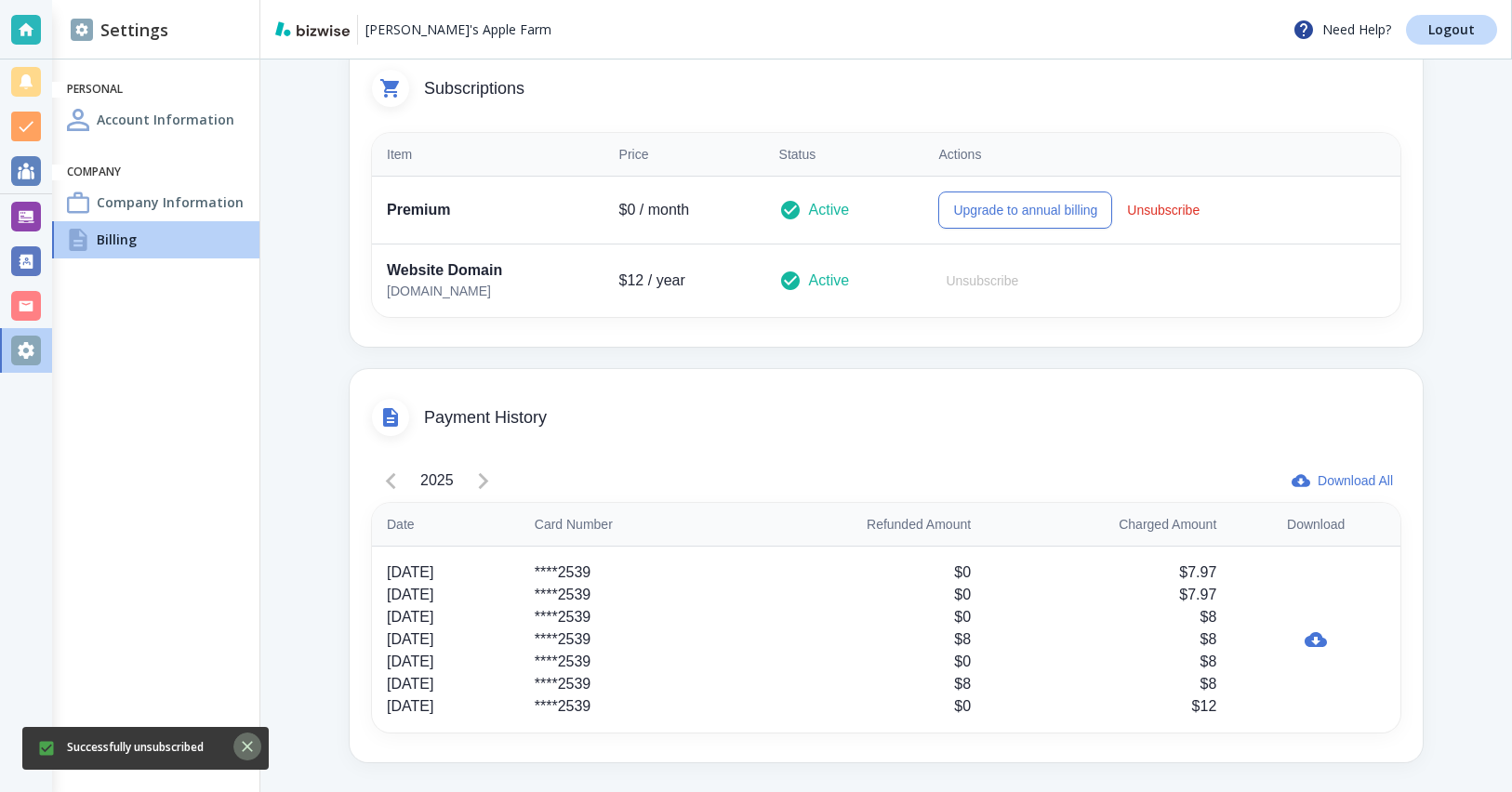
click at [256, 740] on icon "Close" at bounding box center [248, 747] width 19 height 19
